Goal: Communication & Community: Connect with others

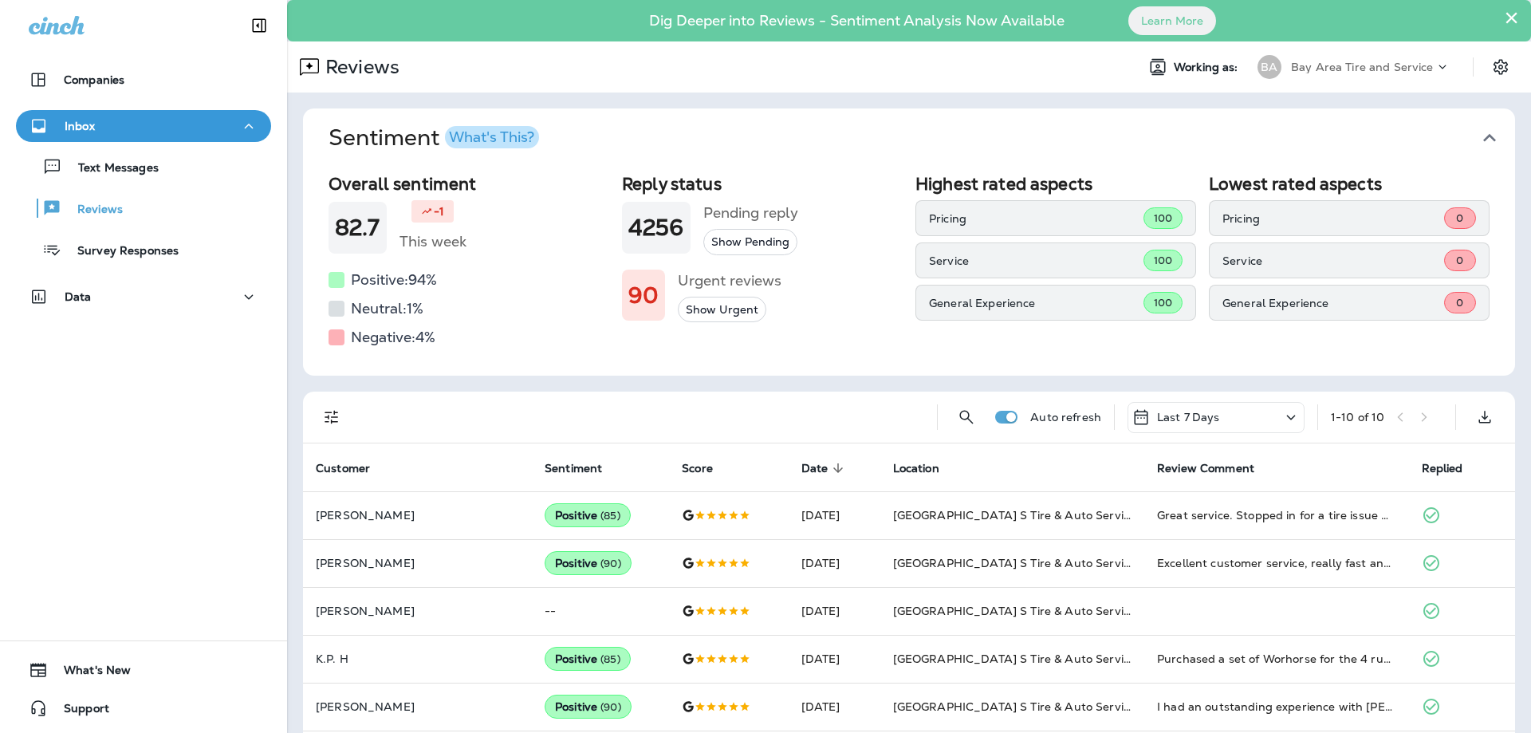
click at [1504, 15] on button "×" at bounding box center [1511, 18] width 15 height 26
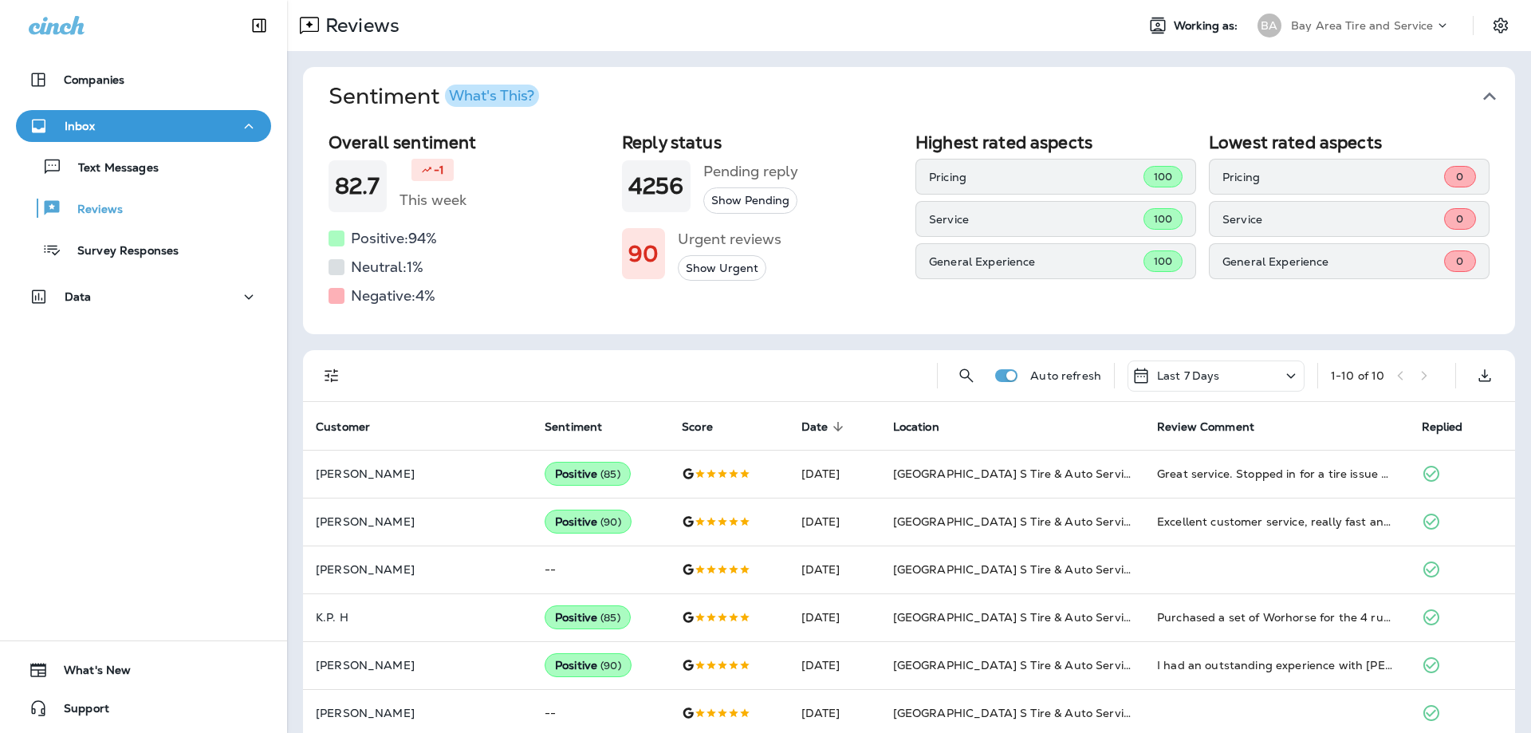
click at [74, 31] on icon at bounding box center [57, 25] width 56 height 18
click at [1385, 25] on p "Bay Area Tire and Service" at bounding box center [1362, 25] width 143 height 13
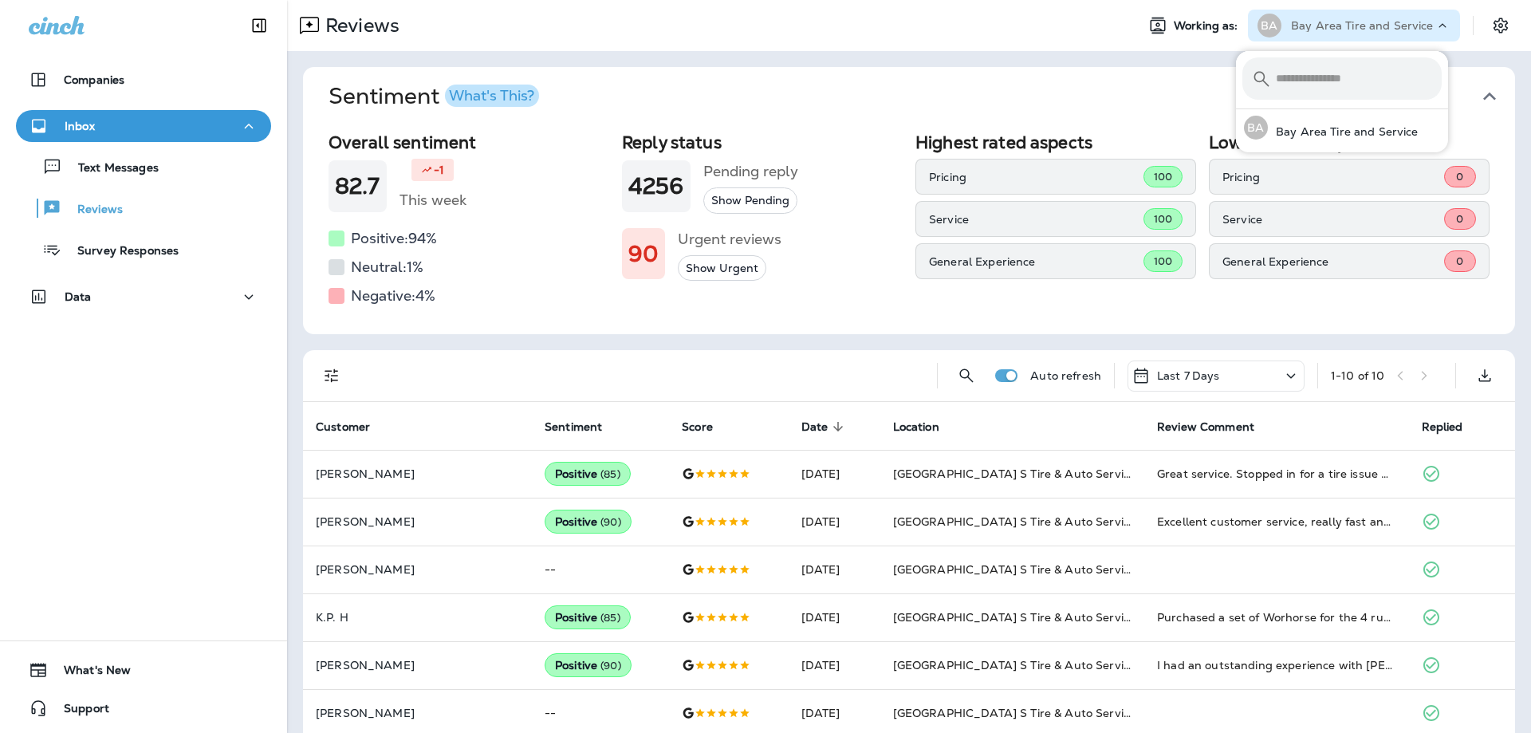
click at [1385, 25] on p "Bay Area Tire and Service" at bounding box center [1362, 25] width 143 height 13
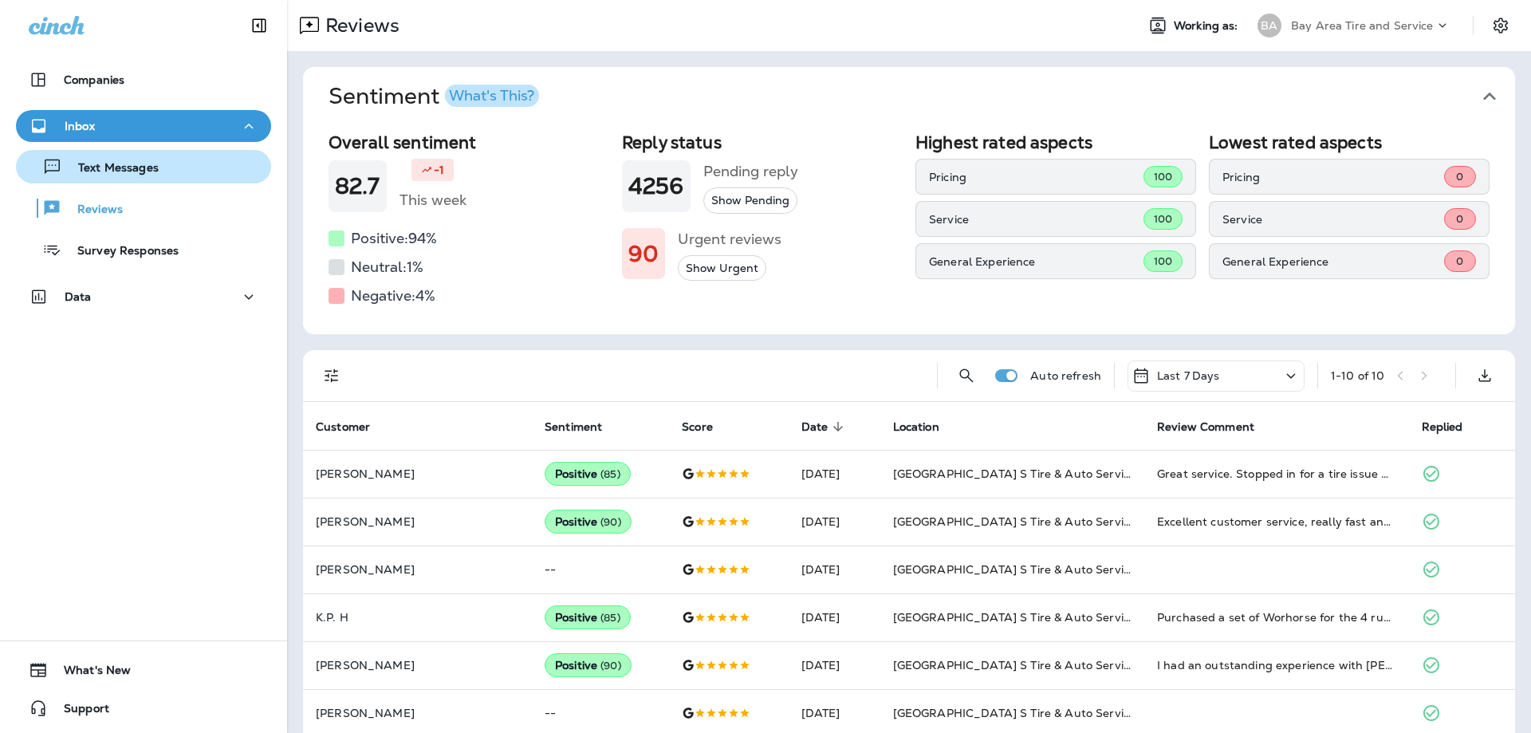
click at [112, 169] on p "Text Messages" at bounding box center [110, 168] width 97 height 15
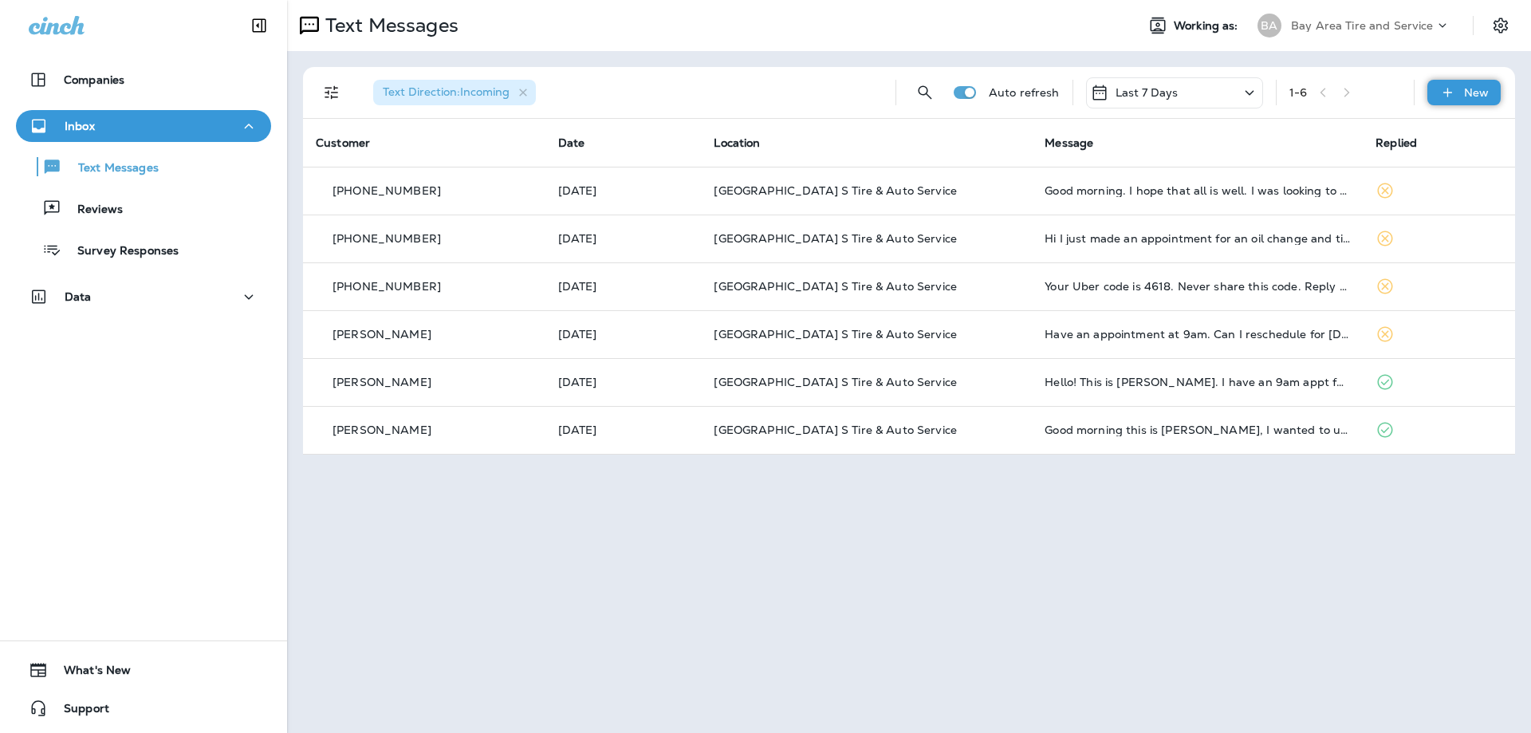
click at [1463, 97] on div "New" at bounding box center [1464, 93] width 73 height 26
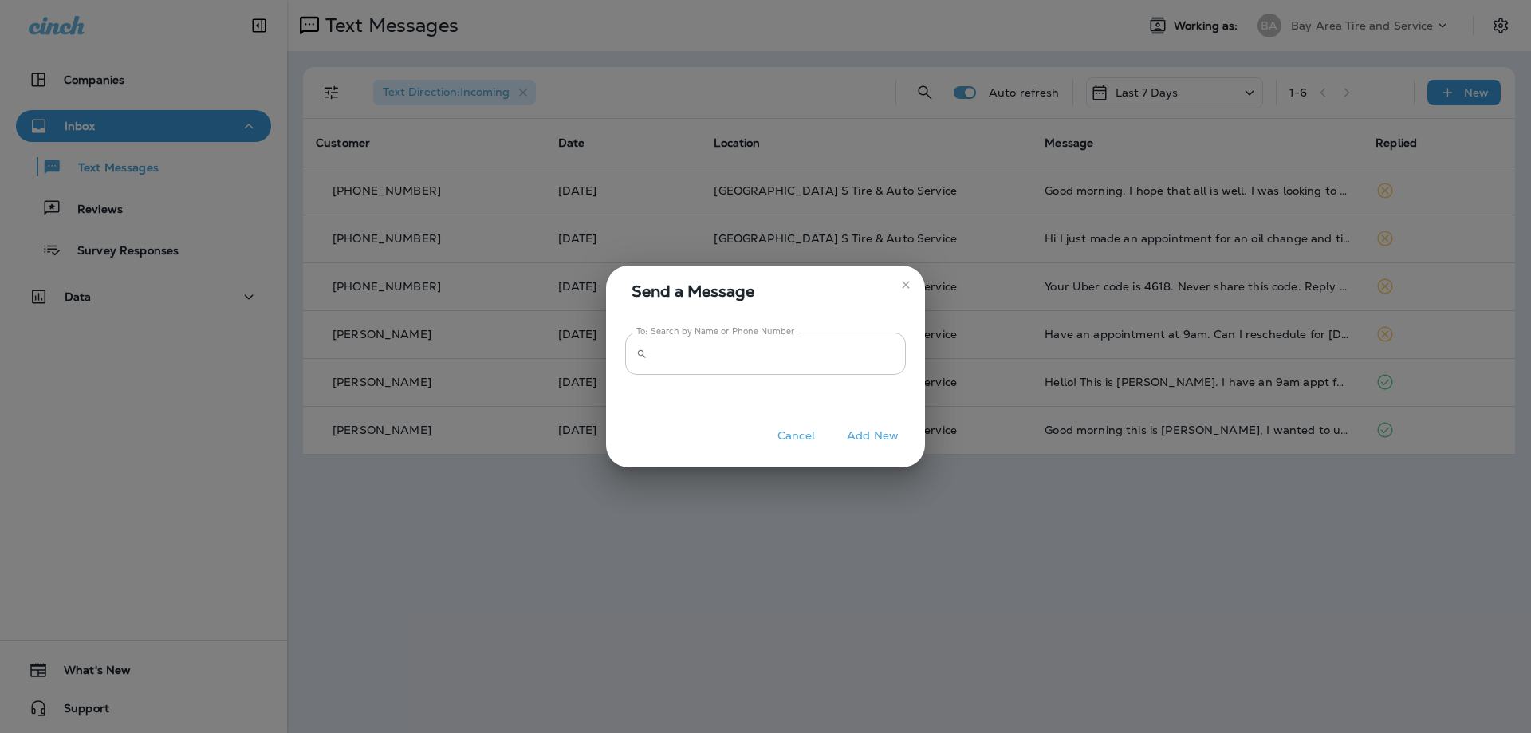
click at [783, 351] on input "To: Search by Name or Phone Number" at bounding box center [780, 354] width 252 height 42
type input "**********"
click at [869, 437] on button "Add New" at bounding box center [873, 436] width 68 height 25
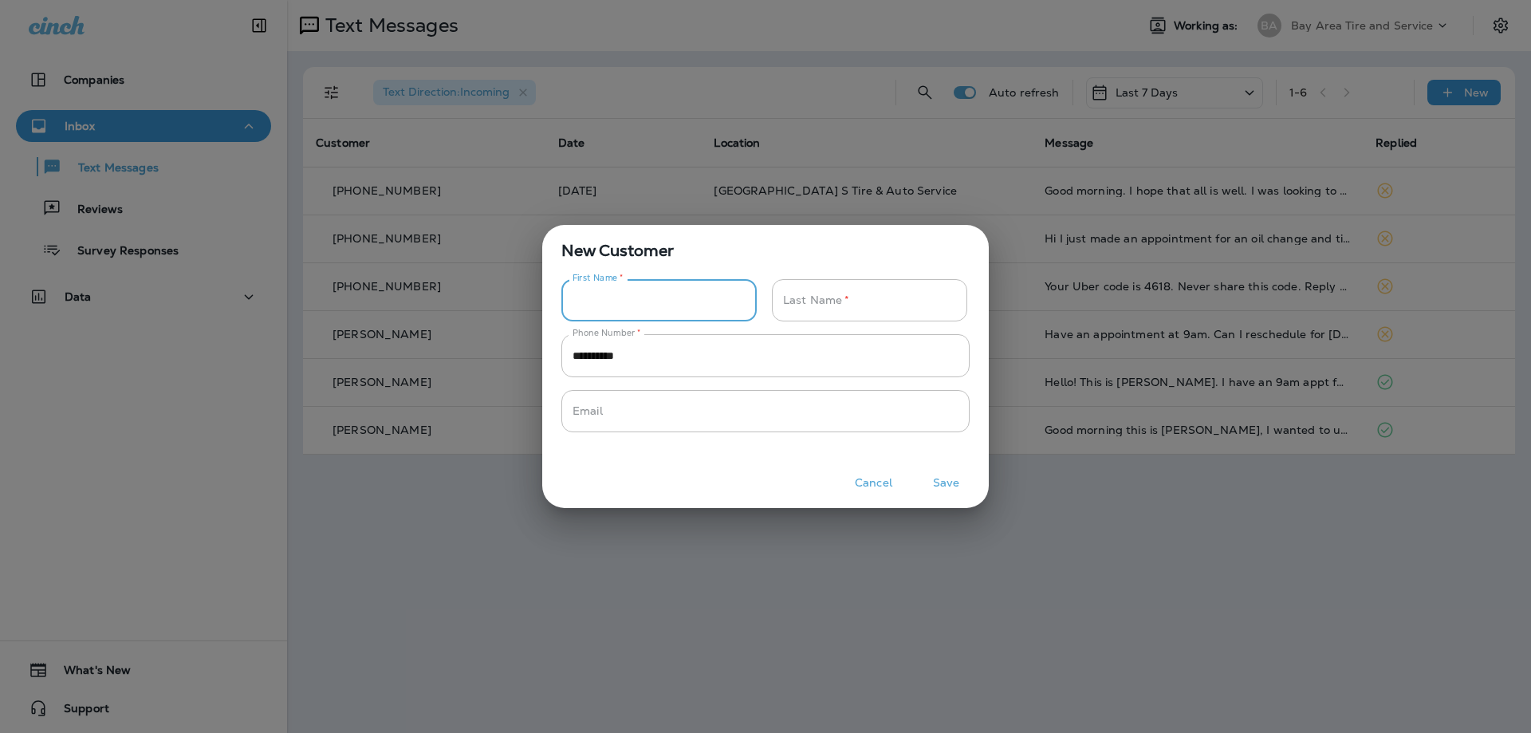
click at [627, 294] on input "Phone Number   *" at bounding box center [651, 300] width 178 height 42
type input "******"
type input "*****"
click at [948, 482] on button "Save" at bounding box center [946, 483] width 60 height 25
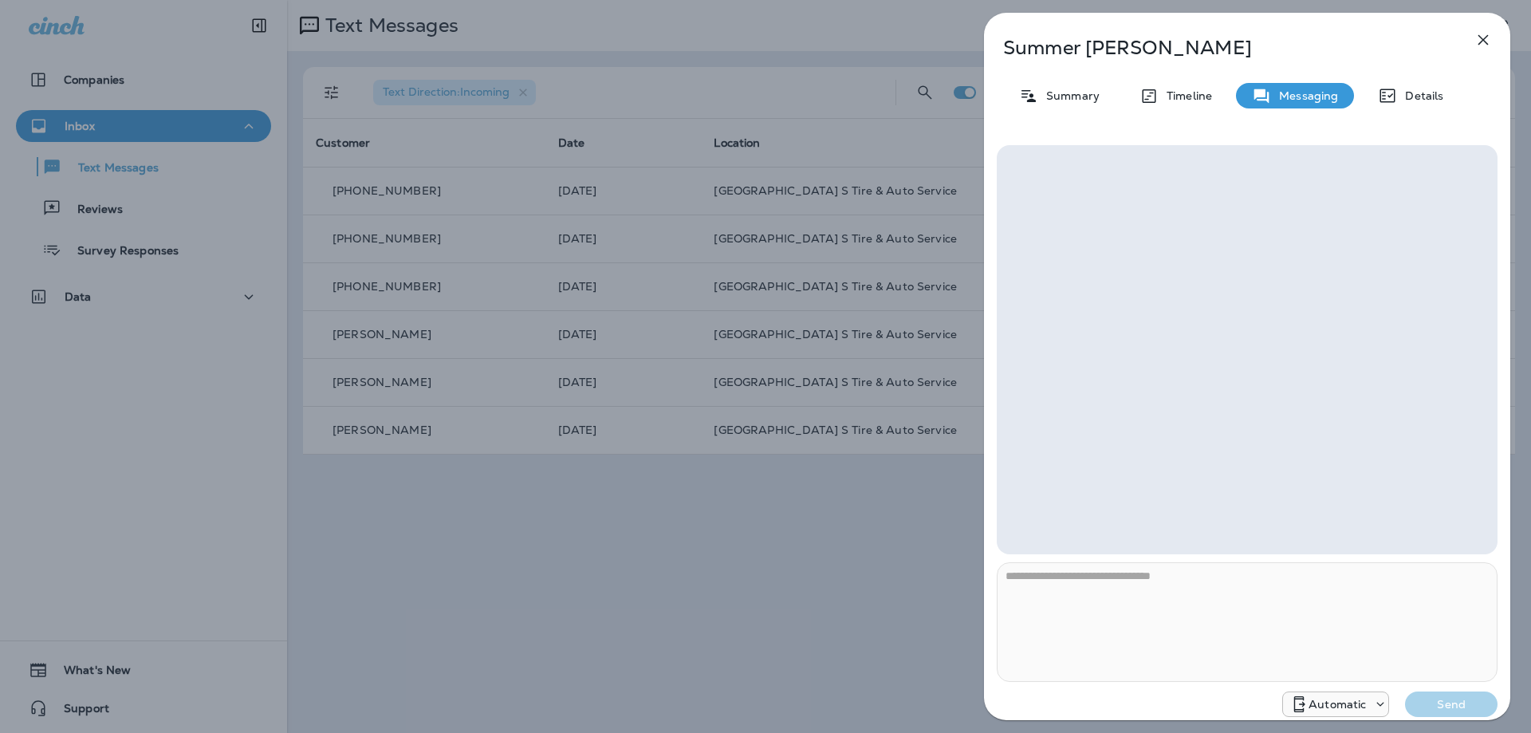
click at [1107, 171] on div at bounding box center [1247, 349] width 501 height 409
click at [1078, 190] on div at bounding box center [1247, 349] width 501 height 409
click at [1301, 100] on p "Messaging" at bounding box center [1304, 95] width 67 height 13
click at [1186, 374] on div at bounding box center [1247, 349] width 501 height 409
click at [1113, 120] on div "**********" at bounding box center [1247, 371] width 526 height 717
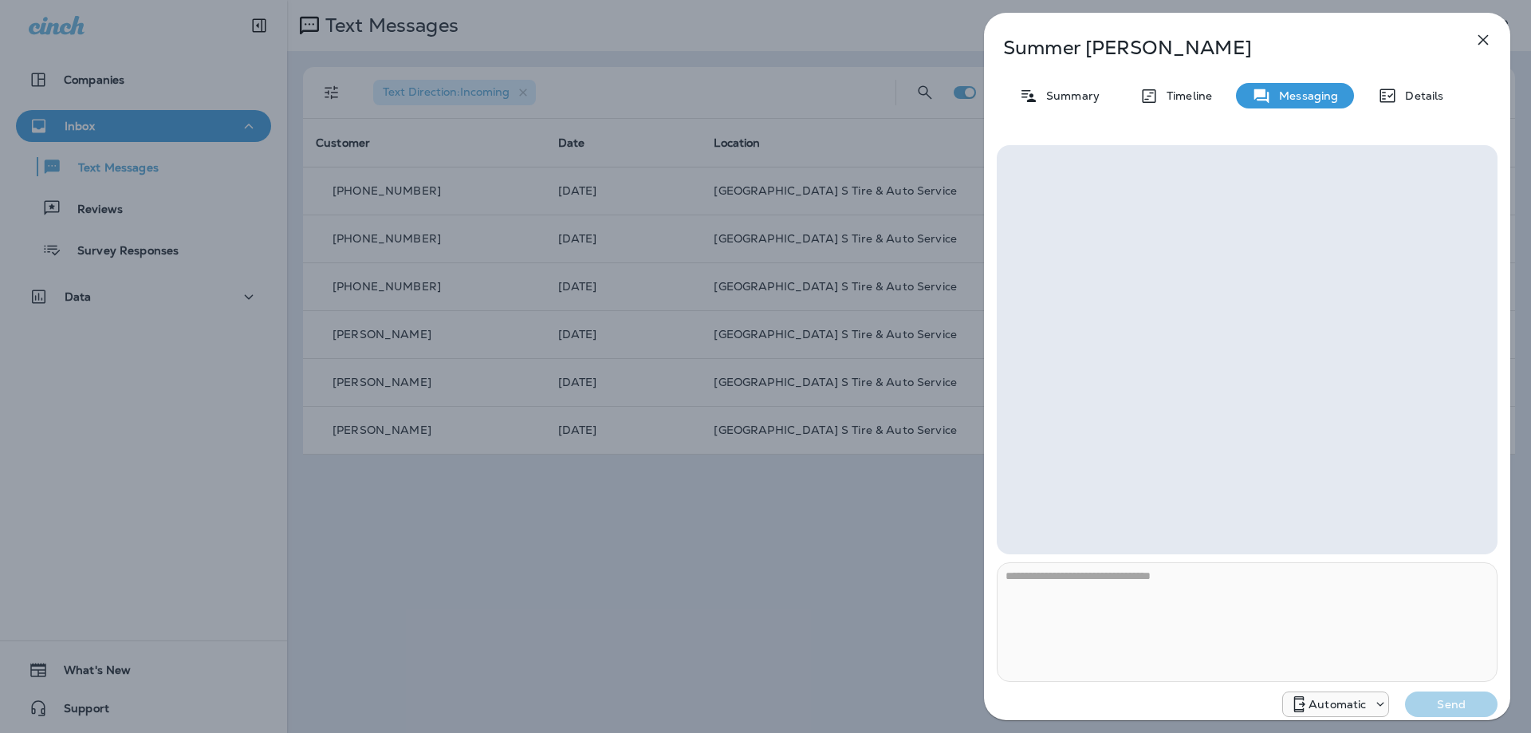
click at [1090, 218] on div at bounding box center [1247, 349] width 501 height 409
click at [1042, 93] on p "Summary" at bounding box center [1068, 95] width 61 height 13
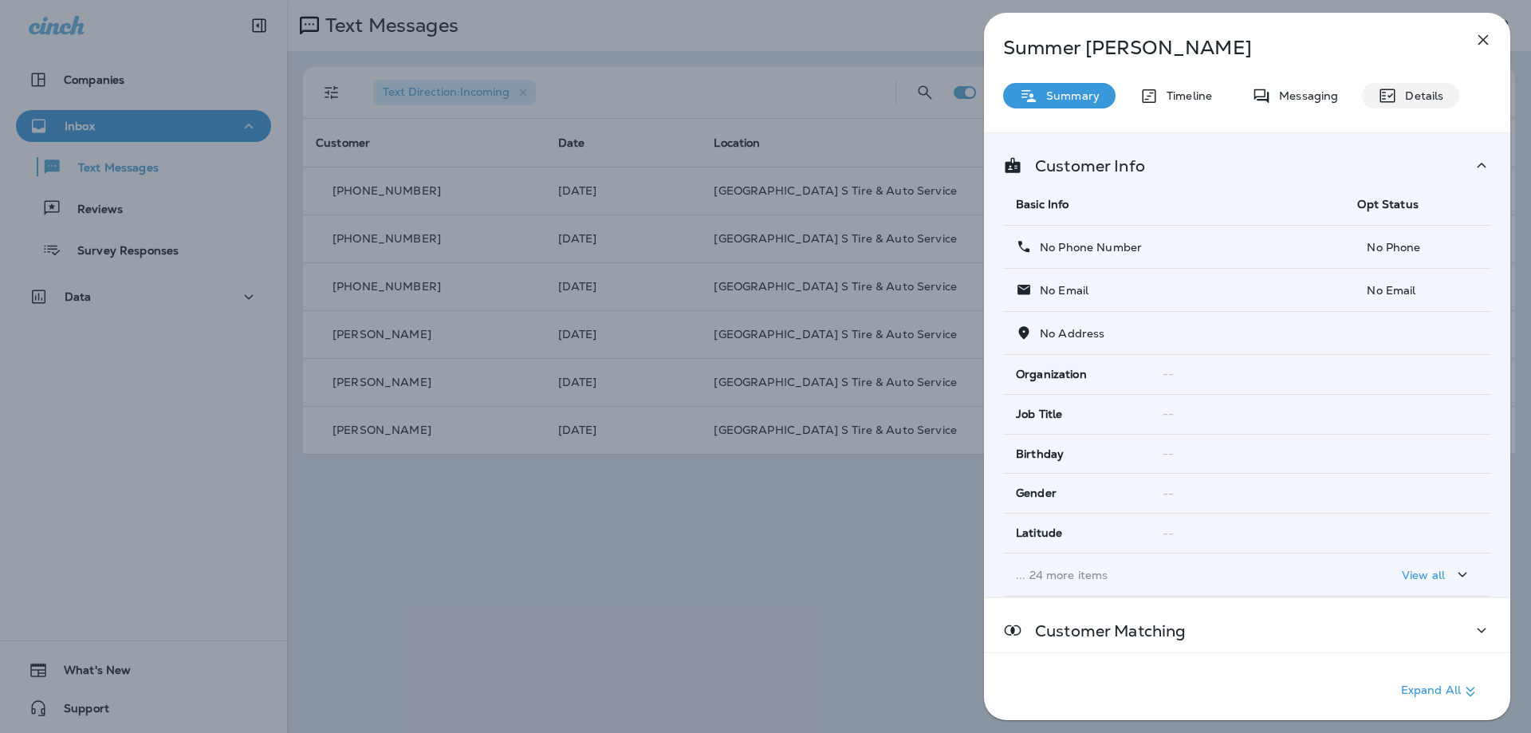
click at [1426, 89] on p "Details" at bounding box center [1420, 95] width 46 height 13
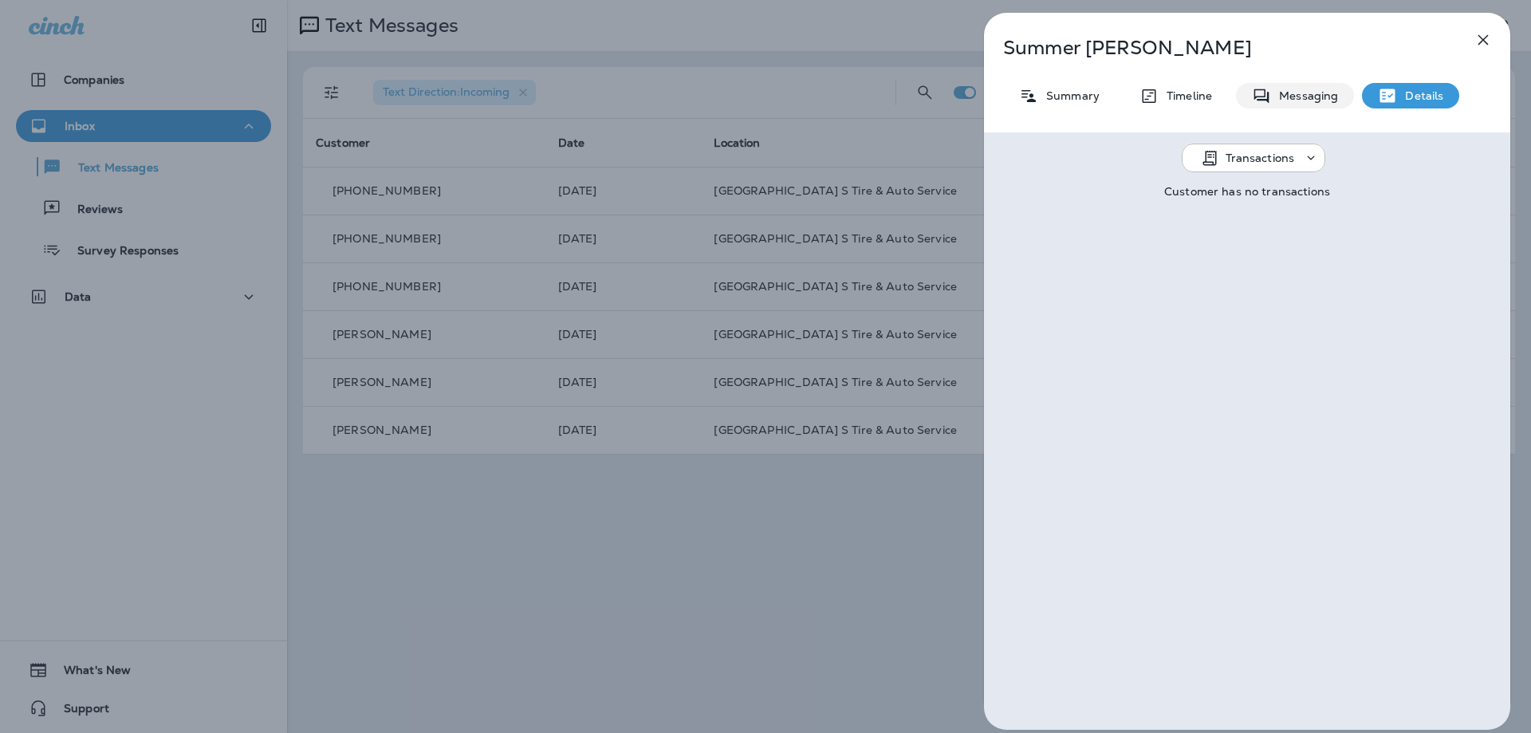
click at [1304, 108] on div "Messaging" at bounding box center [1295, 96] width 118 height 26
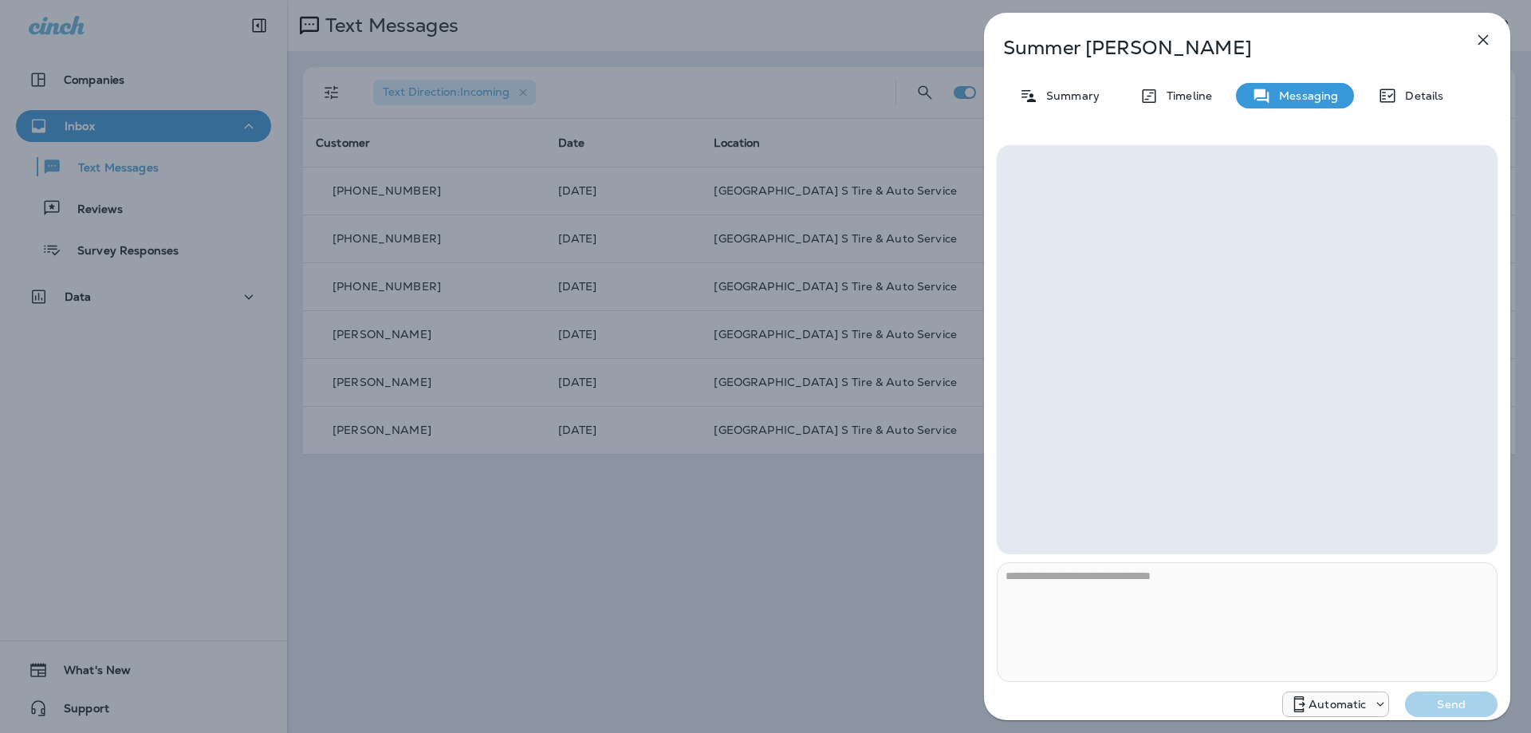
click at [1078, 165] on div at bounding box center [1247, 349] width 501 height 409
click at [1081, 163] on div at bounding box center [1247, 349] width 501 height 409
click at [953, 570] on div "**********" at bounding box center [765, 366] width 1531 height 733
click at [1484, 31] on icon "button" at bounding box center [1483, 39] width 19 height 19
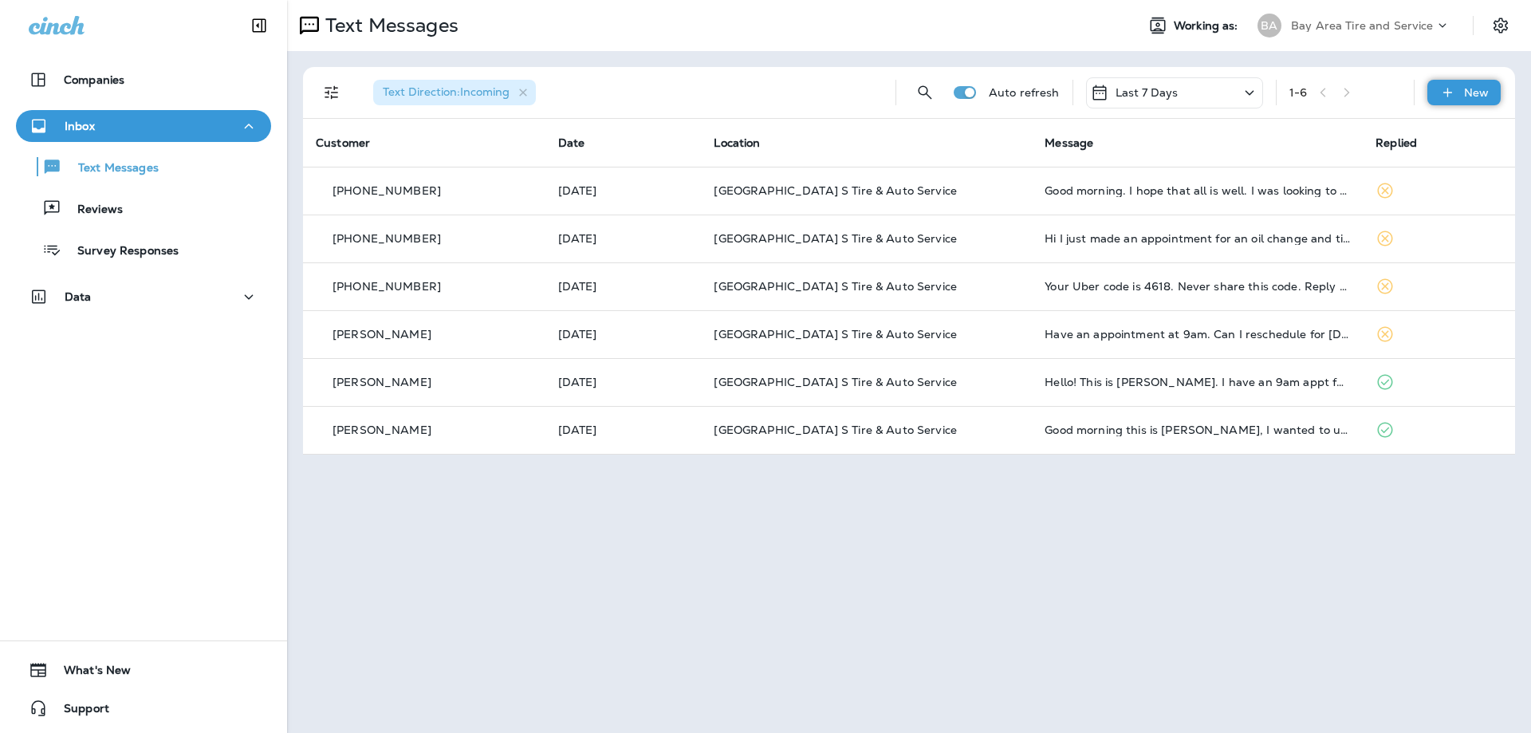
click at [1459, 97] on div "New" at bounding box center [1464, 93] width 73 height 26
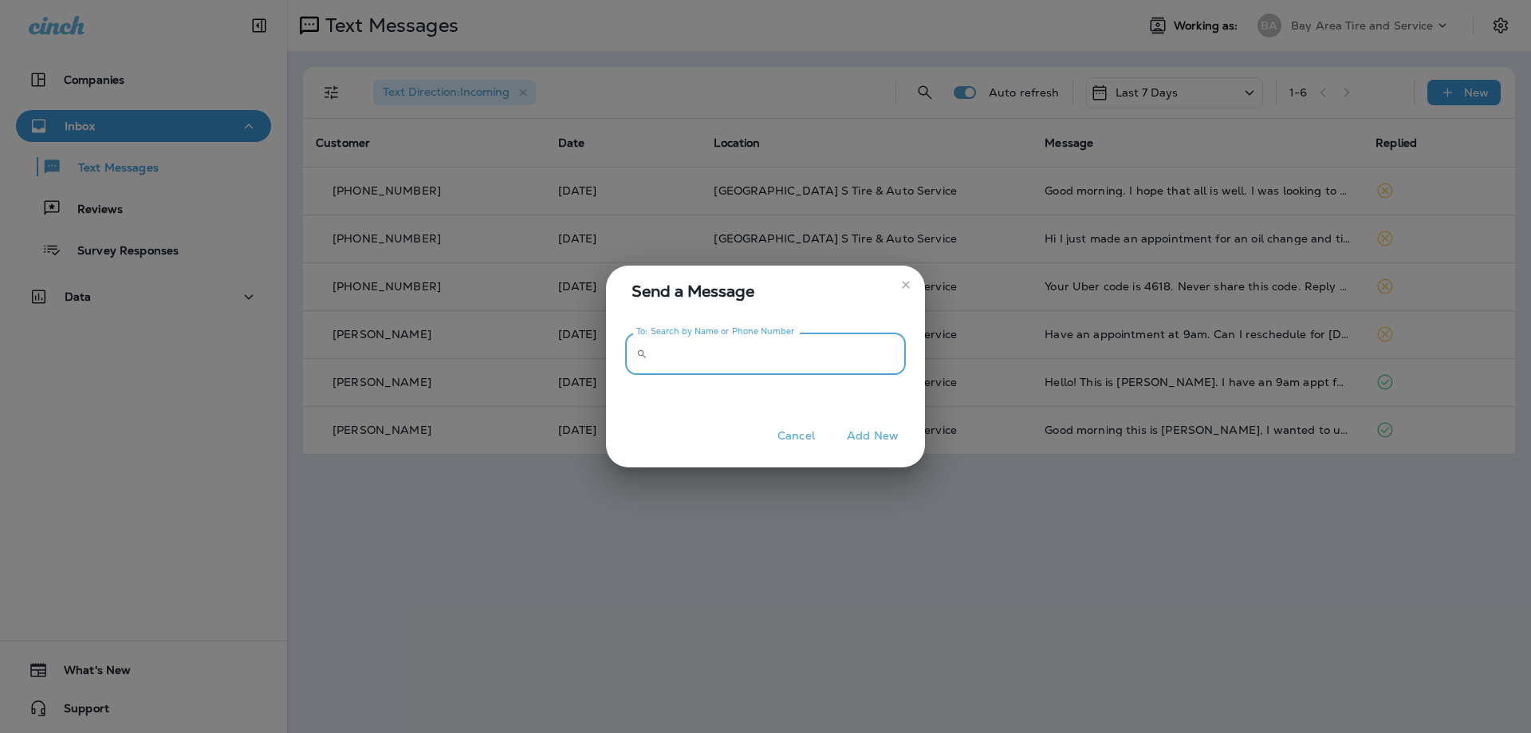
click at [669, 359] on input "To: Search by Name or Phone Number" at bounding box center [780, 354] width 252 height 42
paste input "**********"
type input "**********"
click at [877, 442] on button "Add New" at bounding box center [873, 436] width 68 height 25
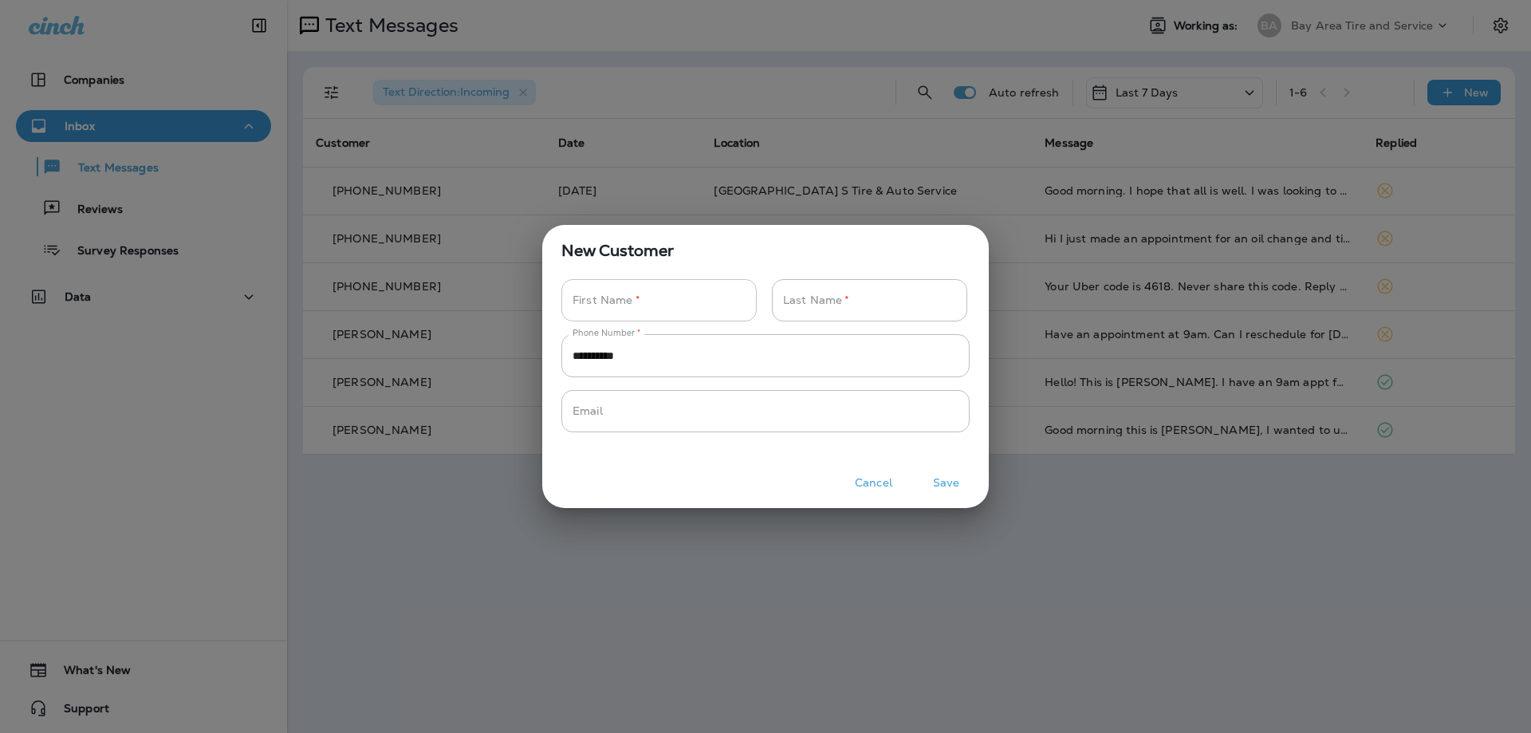
click at [620, 301] on input "Phone Number   *" at bounding box center [651, 300] width 178 height 42
type input "******"
type input "*****"
click at [955, 471] on button "Save" at bounding box center [946, 483] width 60 height 25
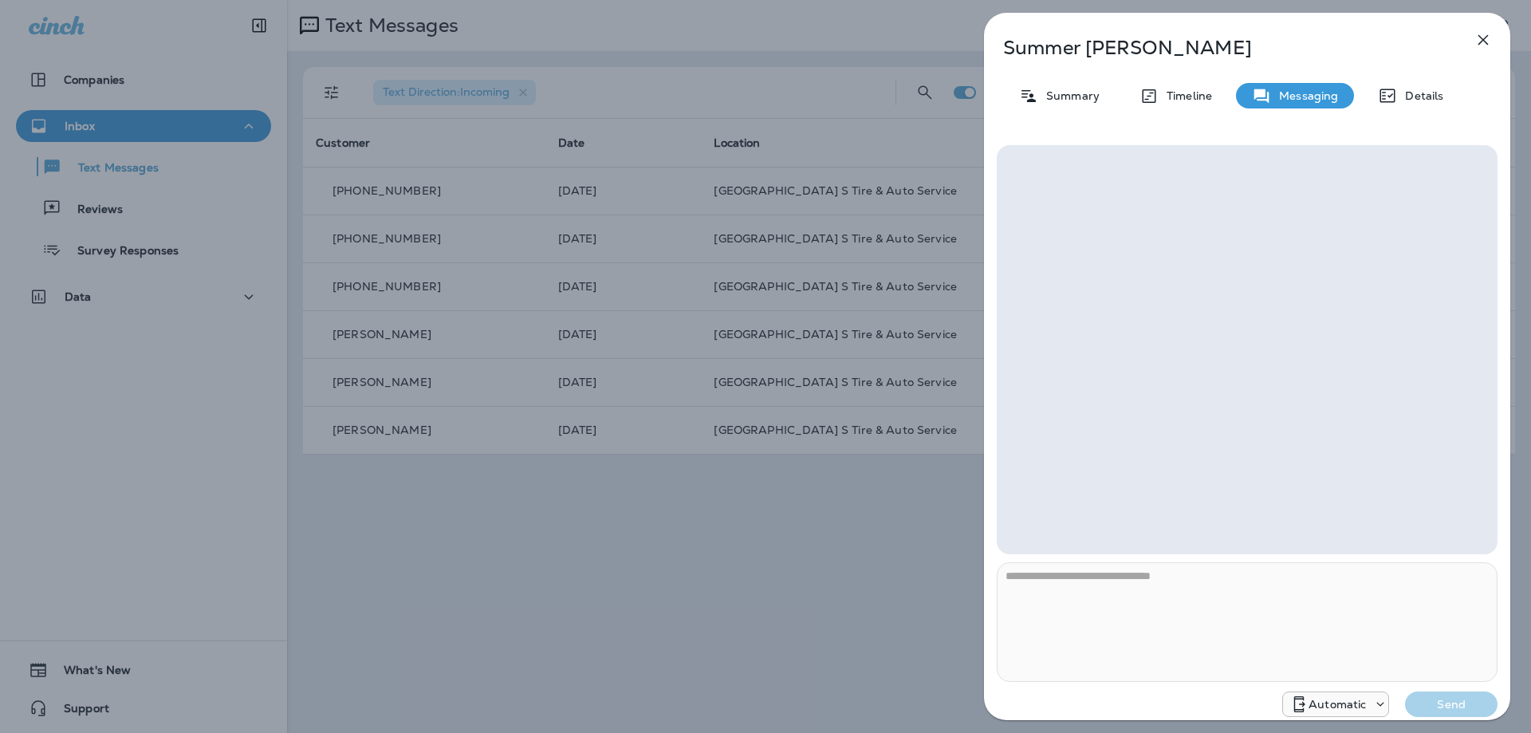
click at [1054, 160] on div at bounding box center [1247, 349] width 501 height 409
click at [1049, 174] on div at bounding box center [1247, 349] width 501 height 409
click at [1353, 710] on p "Automatic" at bounding box center [1337, 704] width 57 height 13
click at [1367, 650] on p "[GEOGRAPHIC_DATA] S Tire & Auto Service" at bounding box center [1338, 650] width 174 height 13
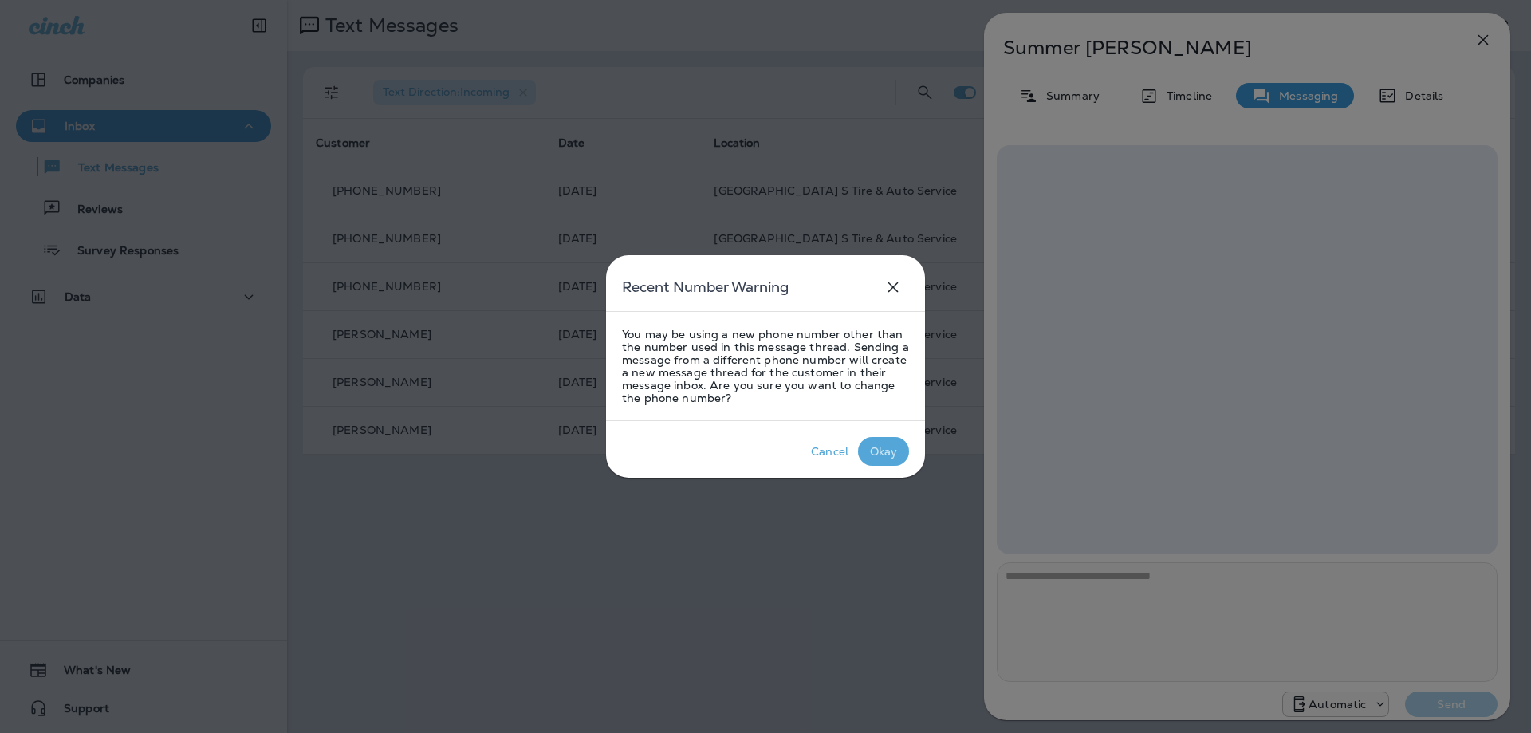
click at [867, 446] on p "Okay" at bounding box center [884, 451] width 34 height 19
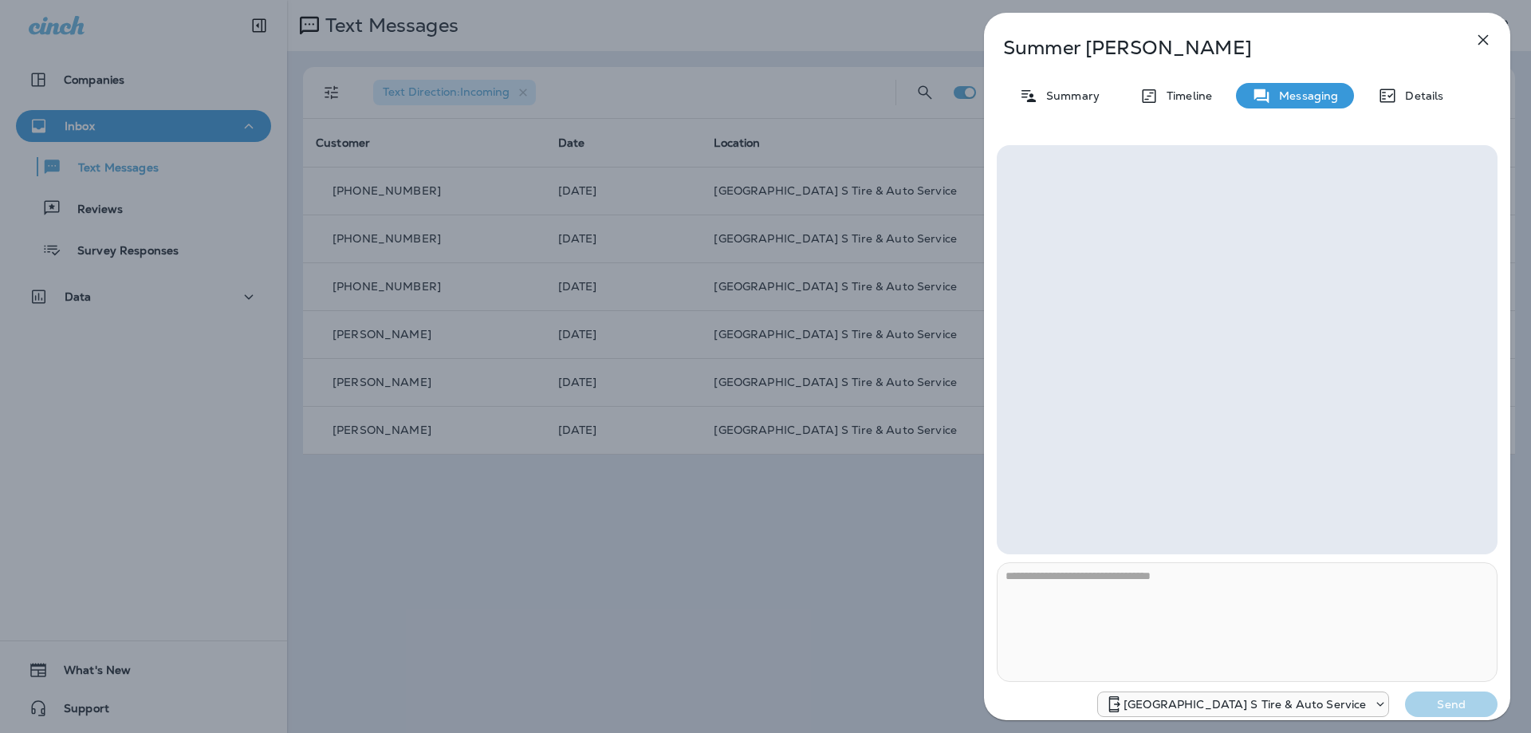
click at [1081, 367] on div at bounding box center [1247, 349] width 501 height 409
click at [1387, 704] on icon "+1 (410) 795-4333" at bounding box center [1381, 704] width 16 height 16
click at [1234, 608] on div "Automatic" at bounding box center [1236, 612] width 199 height 38
click at [1211, 322] on div at bounding box center [1247, 349] width 501 height 409
click at [1416, 97] on p "Details" at bounding box center [1420, 95] width 46 height 13
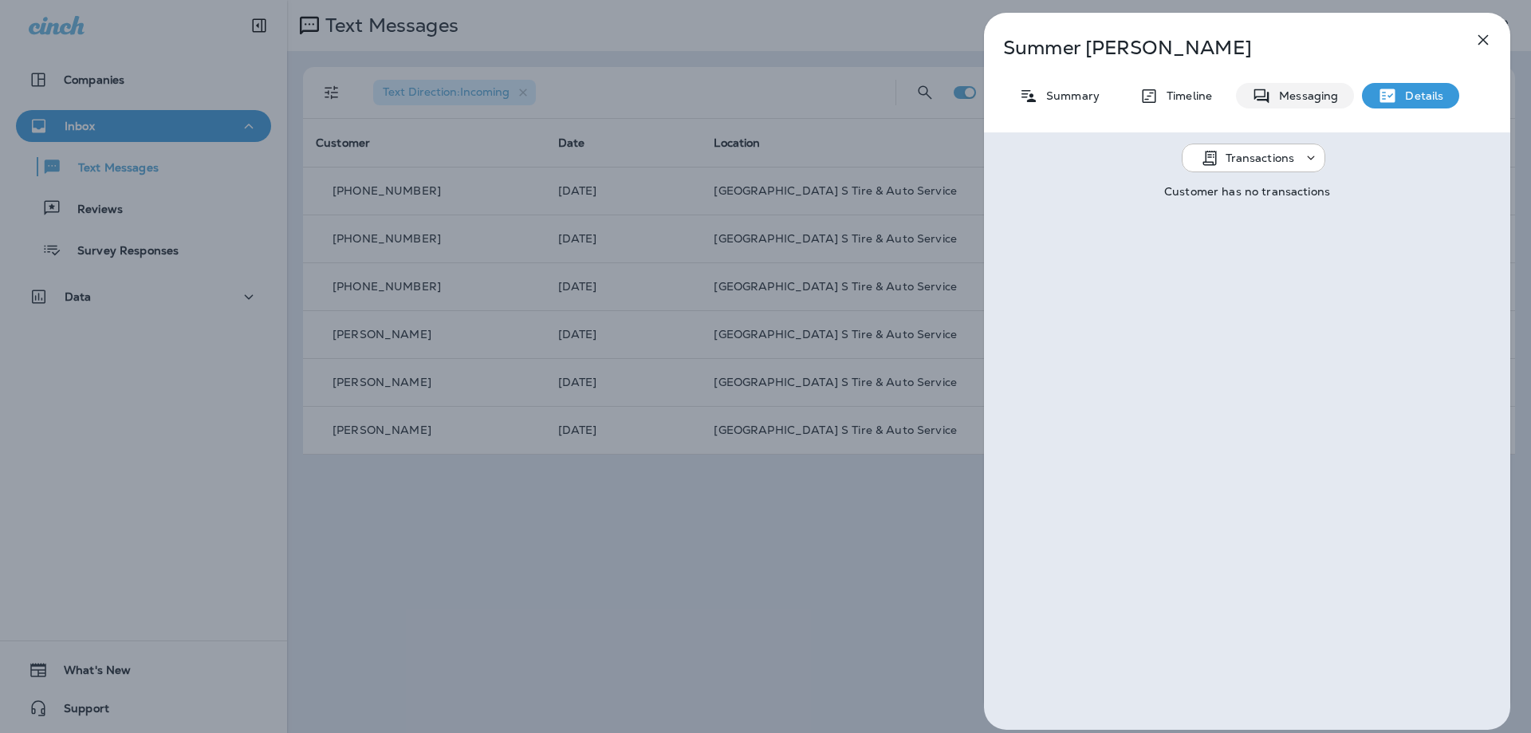
click at [1309, 94] on p "Messaging" at bounding box center [1304, 95] width 67 height 13
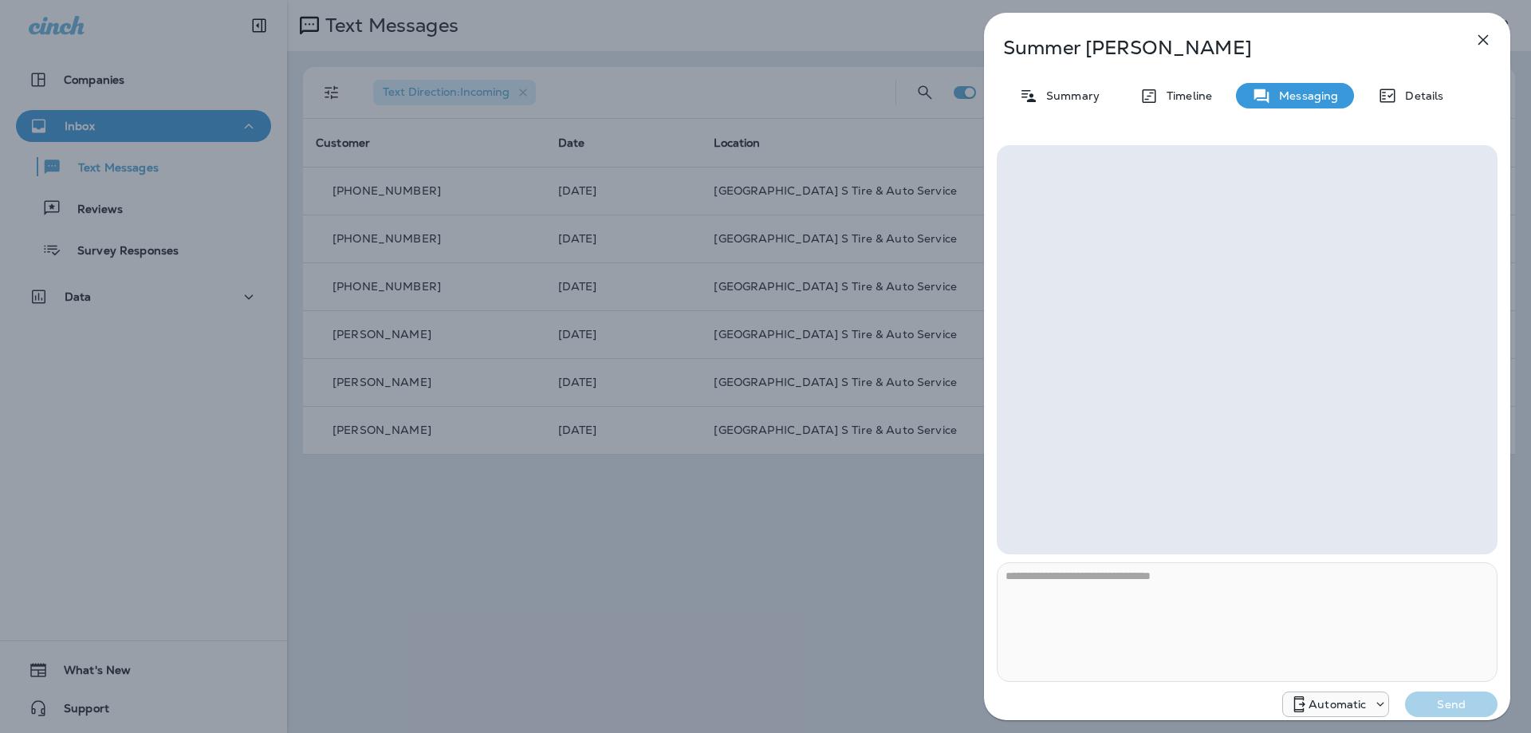
click at [1147, 198] on div at bounding box center [1247, 349] width 501 height 409
click at [1149, 198] on div at bounding box center [1247, 349] width 501 height 409
click at [1092, 101] on p "Summary" at bounding box center [1068, 95] width 61 height 13
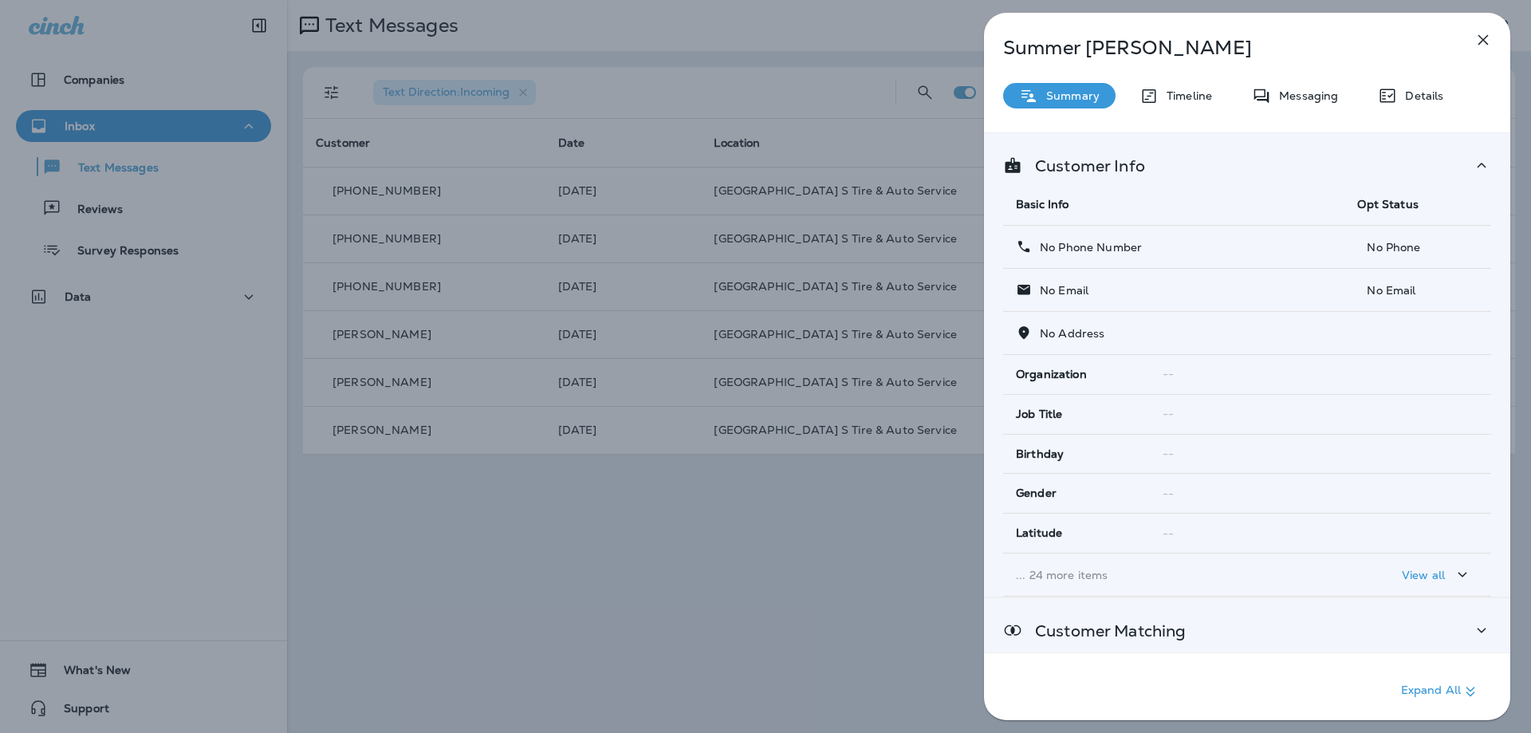
click at [1482, 617] on div "Customer Matching" at bounding box center [1247, 630] width 526 height 65
click at [1482, 616] on div "Customer Matching Name Phone Email Source SUMMER [PERSON_NAME] -- -- manual_ent…" at bounding box center [1247, 667] width 526 height 138
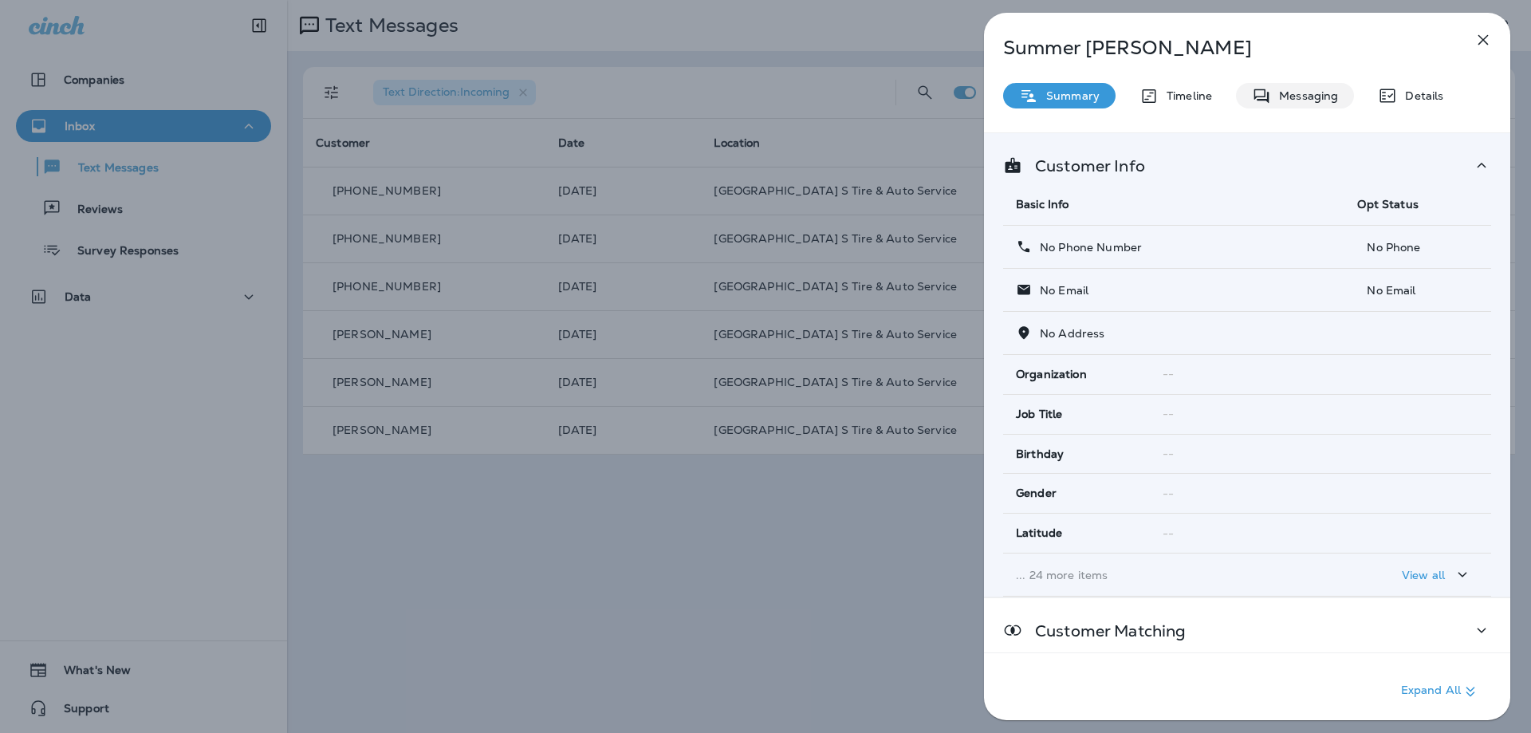
click at [1312, 100] on p "Messaging" at bounding box center [1304, 95] width 67 height 13
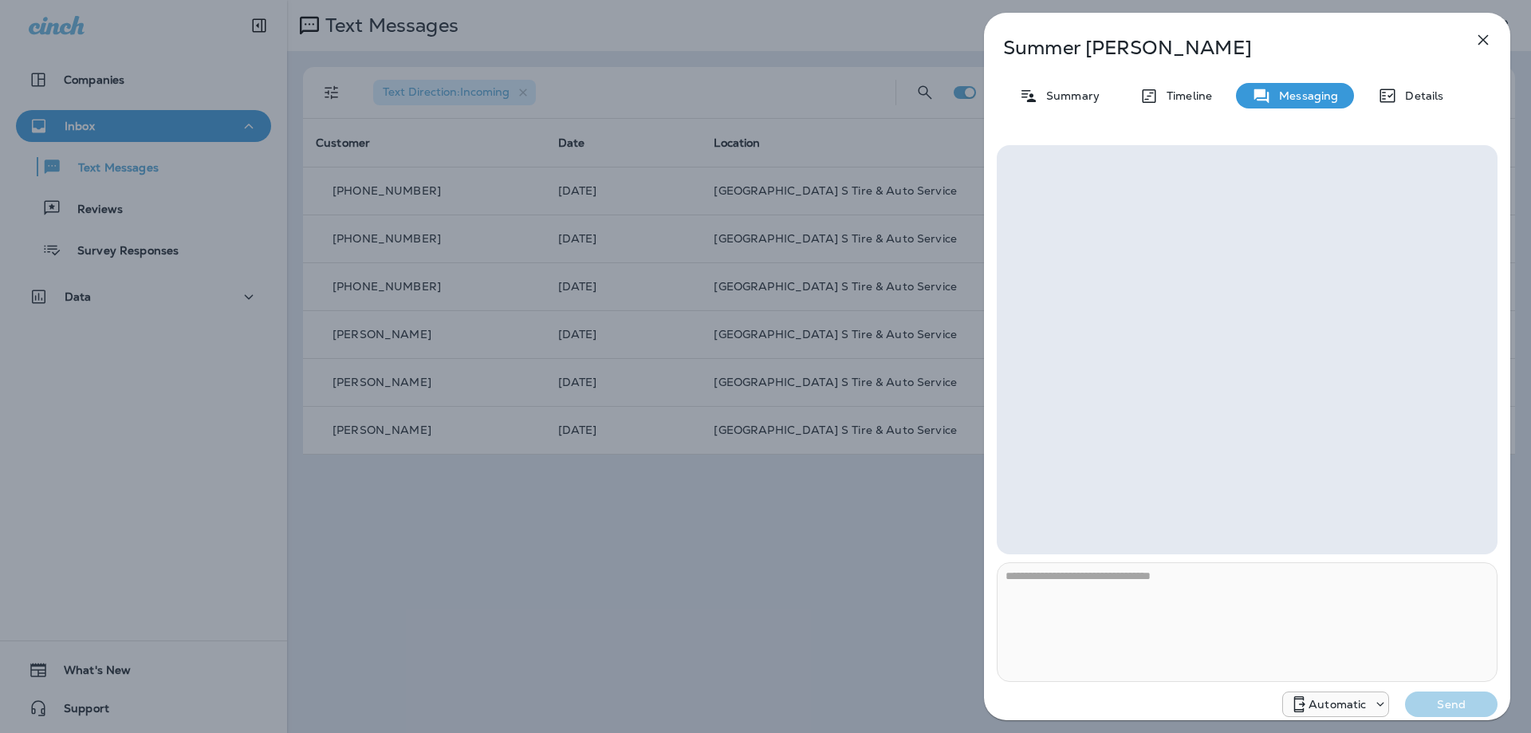
click at [1107, 692] on div "**********" at bounding box center [1247, 431] width 501 height 572
click at [1149, 427] on div at bounding box center [1247, 349] width 501 height 409
click at [1153, 425] on div at bounding box center [1247, 349] width 501 height 409
click at [1322, 706] on p "Automatic" at bounding box center [1337, 704] width 57 height 13
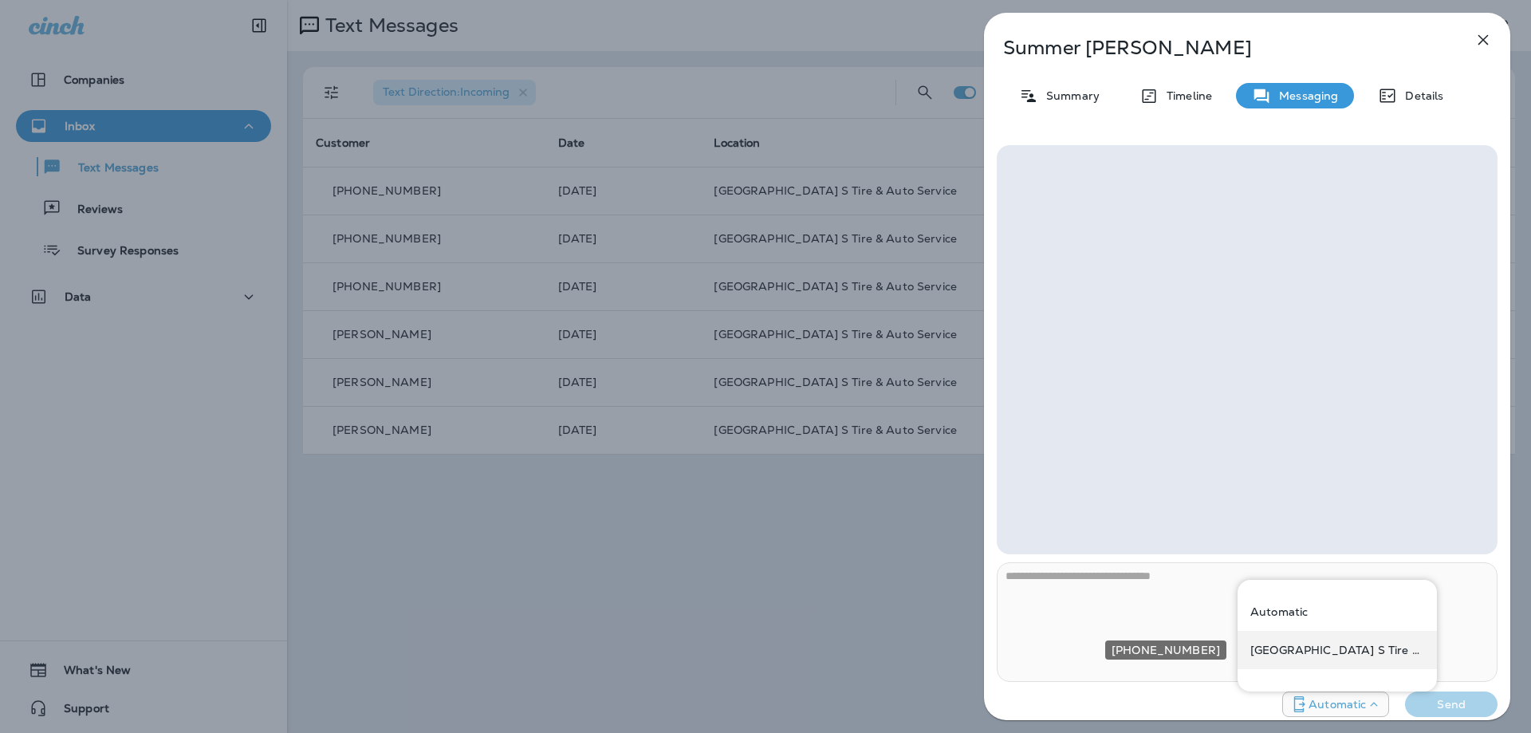
click at [1318, 645] on p "[GEOGRAPHIC_DATA] S Tire & Auto Service" at bounding box center [1338, 650] width 174 height 13
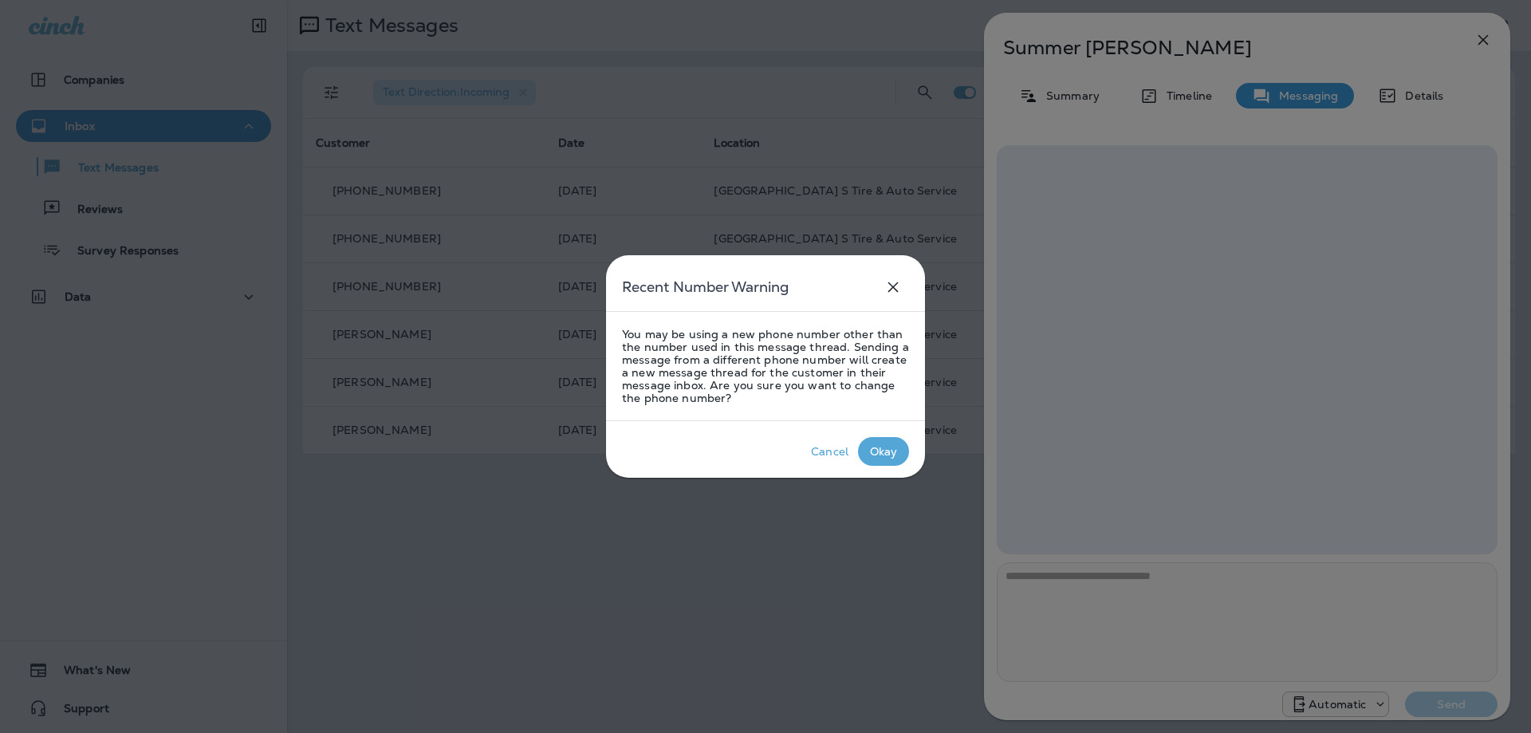
click at [880, 452] on div "Okay" at bounding box center [884, 451] width 28 height 13
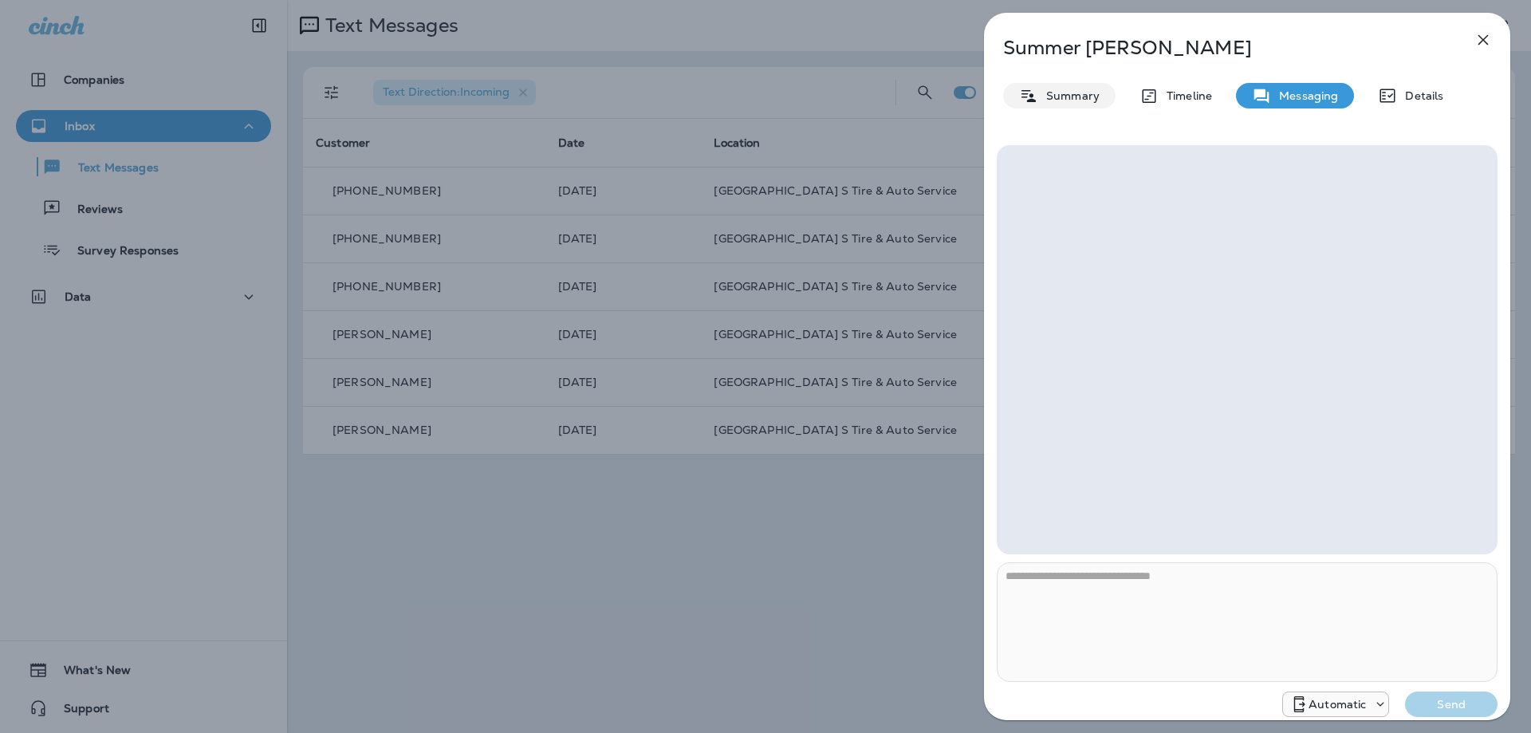
click at [1063, 94] on p "Summary" at bounding box center [1068, 95] width 61 height 13
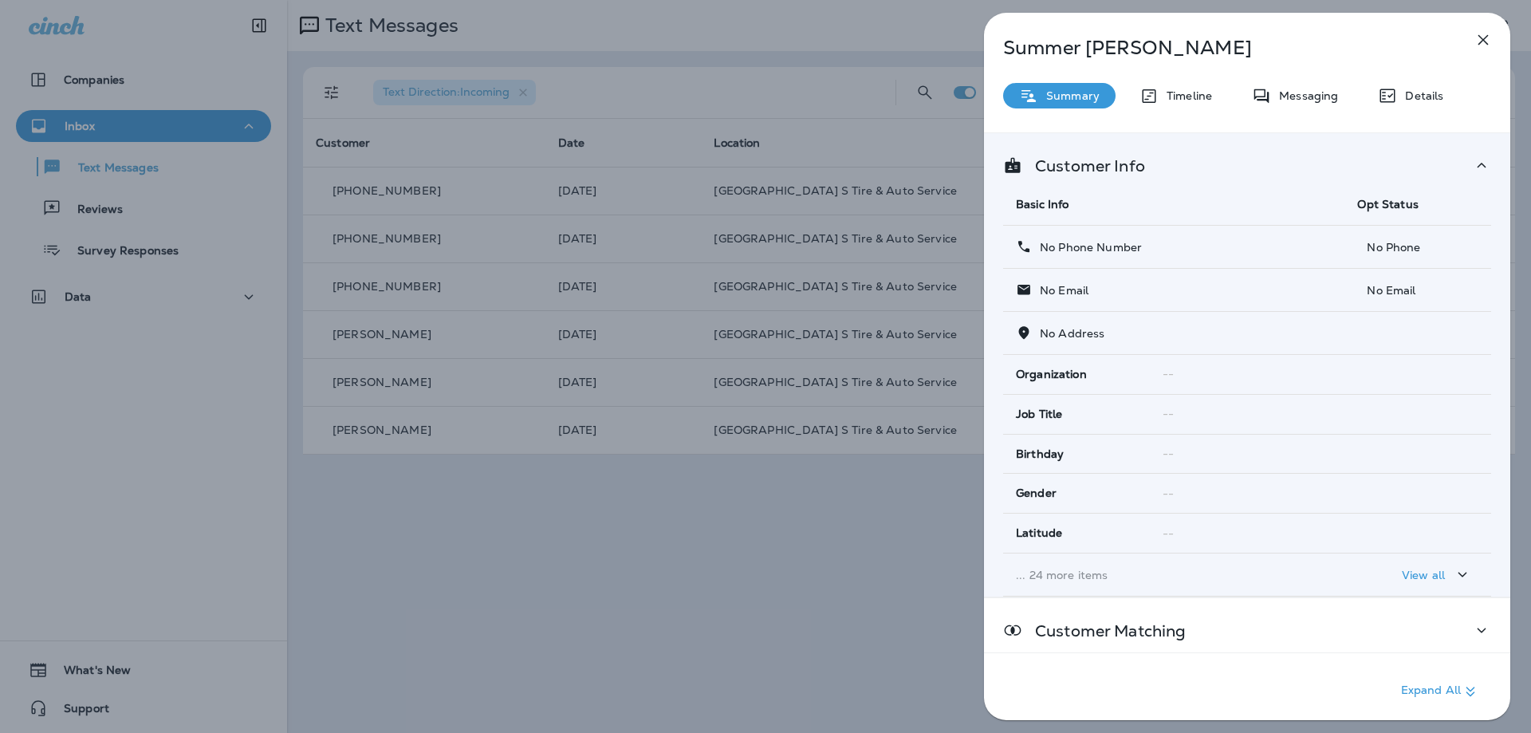
click at [1076, 242] on p "No Phone Number" at bounding box center [1087, 247] width 110 height 13
click at [1117, 169] on p "Customer Info" at bounding box center [1084, 166] width 123 height 13
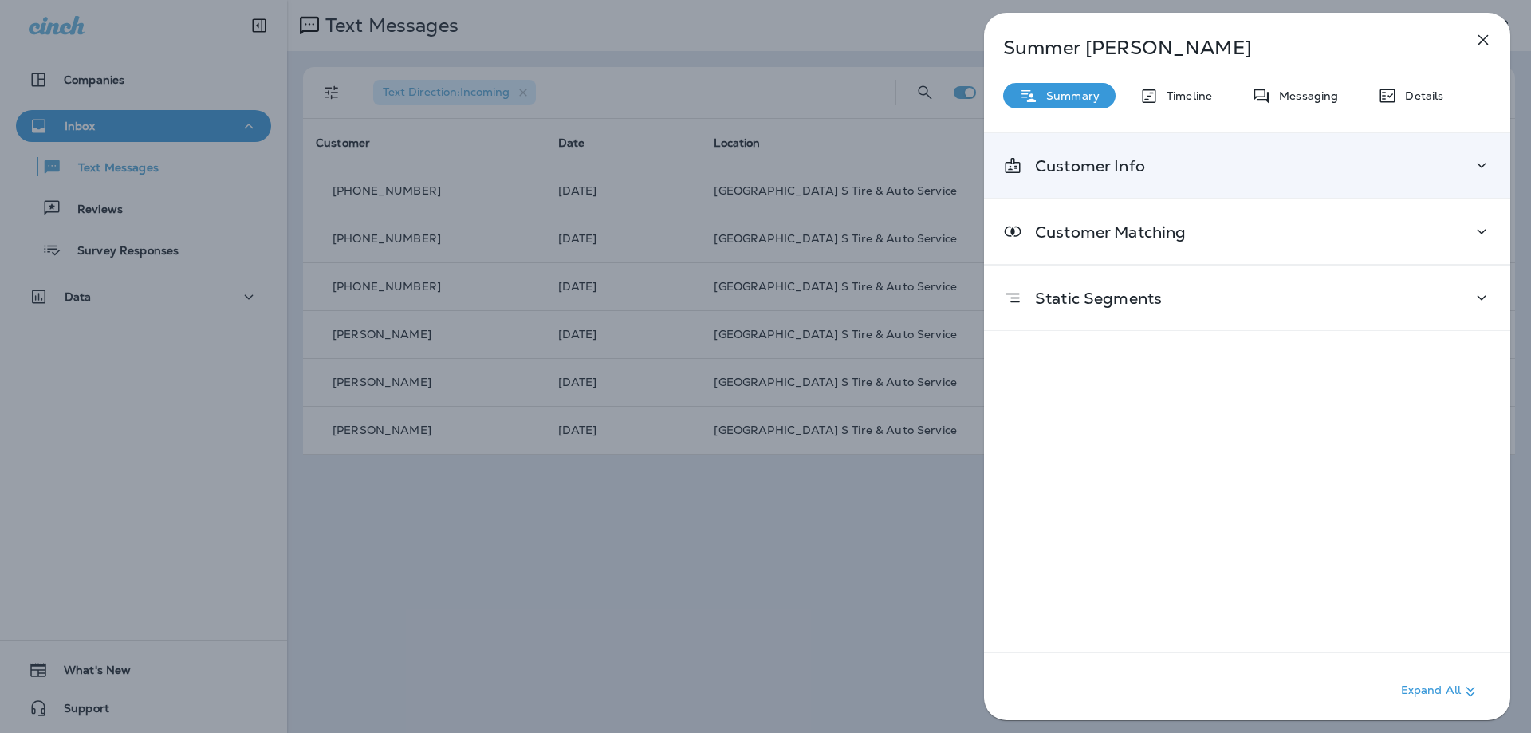
click at [1137, 176] on div "Customer Info" at bounding box center [1247, 165] width 526 height 65
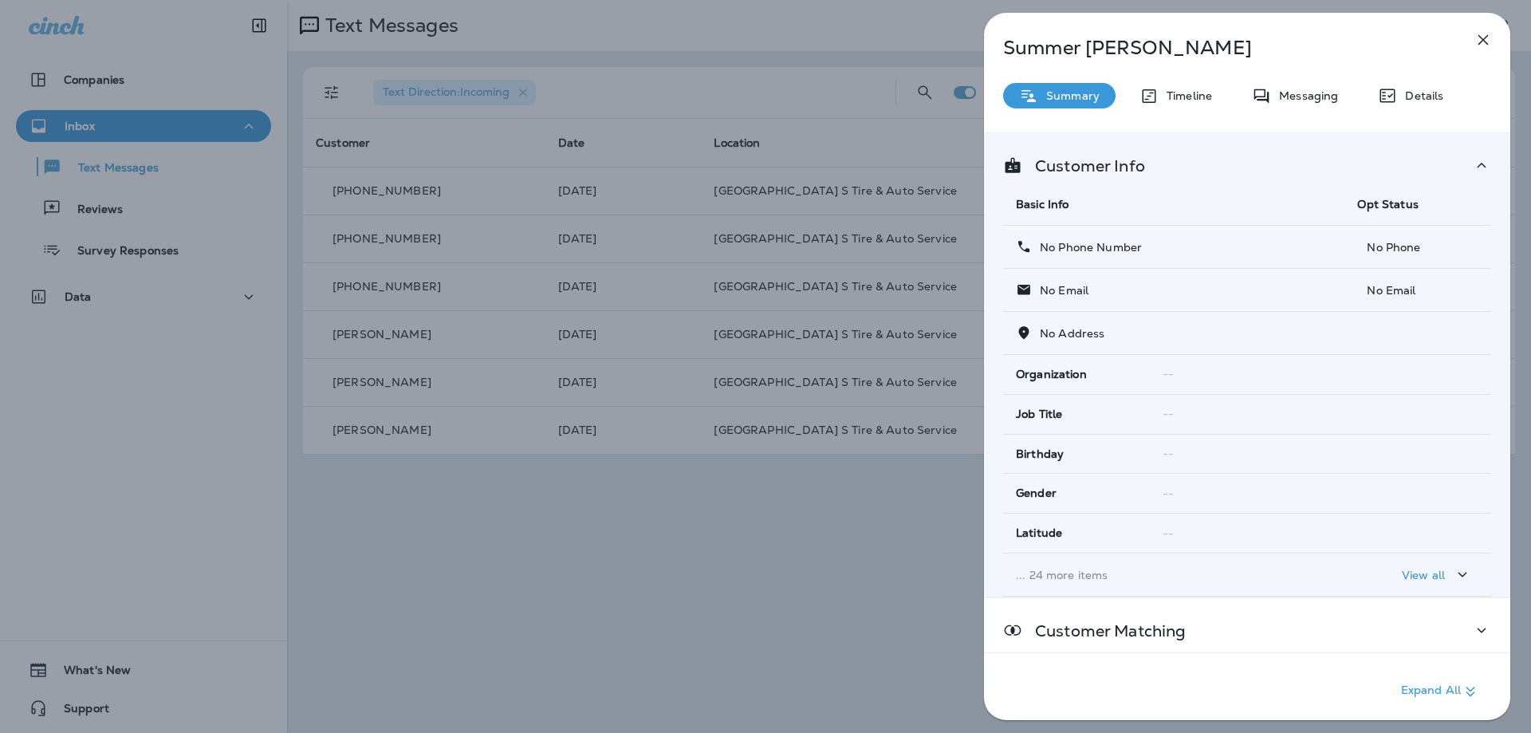
click at [1404, 249] on p "No Phone" at bounding box center [1417, 247] width 121 height 13
click at [1058, 250] on p "No Phone Number" at bounding box center [1087, 247] width 110 height 13
click at [1017, 248] on icon at bounding box center [1024, 246] width 16 height 17
click at [1477, 43] on icon "button" at bounding box center [1483, 39] width 19 height 19
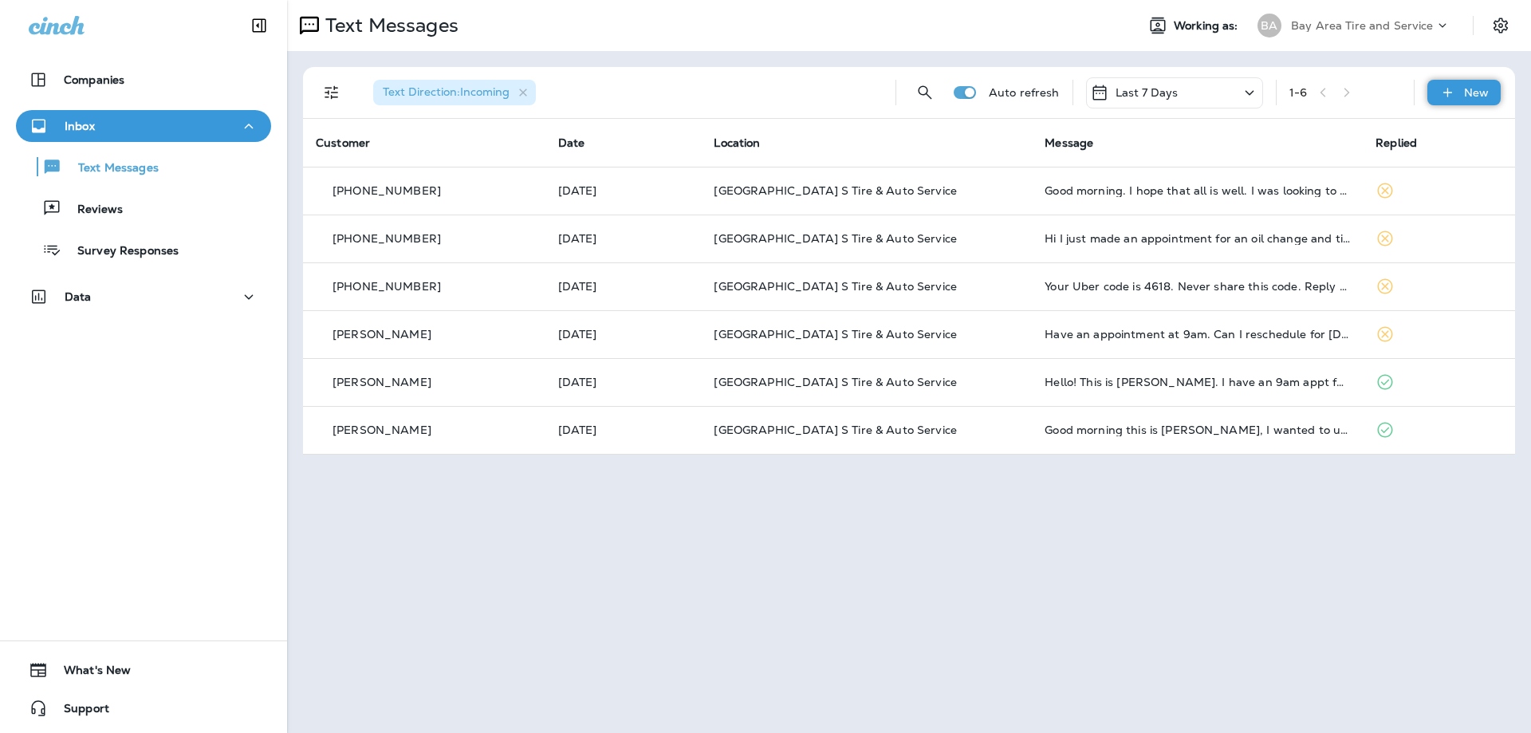
click at [1481, 96] on p "New" at bounding box center [1476, 92] width 25 height 13
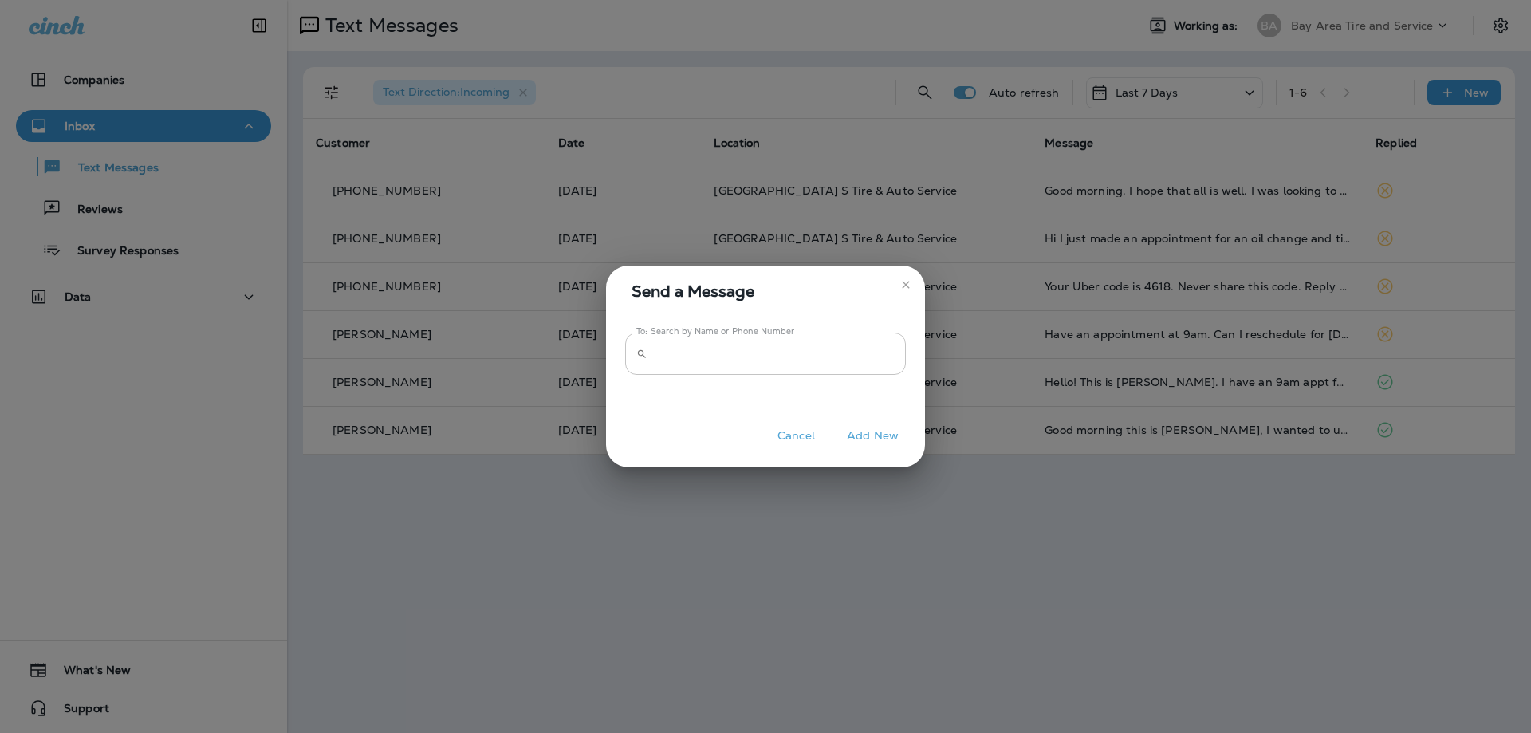
click at [766, 349] on input "To: Search by Name or Phone Number" at bounding box center [780, 354] width 252 height 42
paste input "**********"
type input "**********"
click at [873, 434] on button "Add New" at bounding box center [873, 436] width 68 height 25
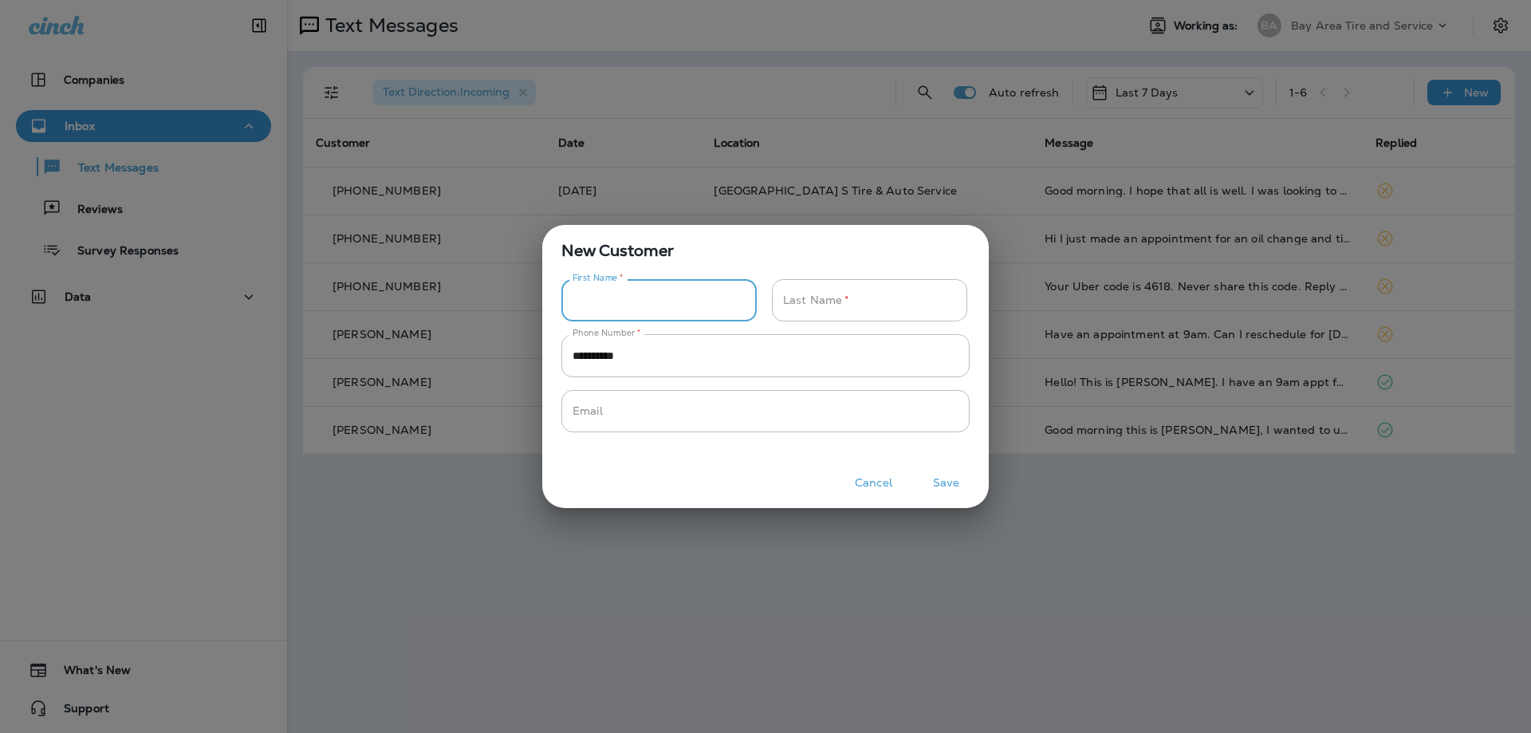
click at [662, 298] on input "Phone Number   *" at bounding box center [651, 300] width 178 height 42
type input "******"
type input "*****"
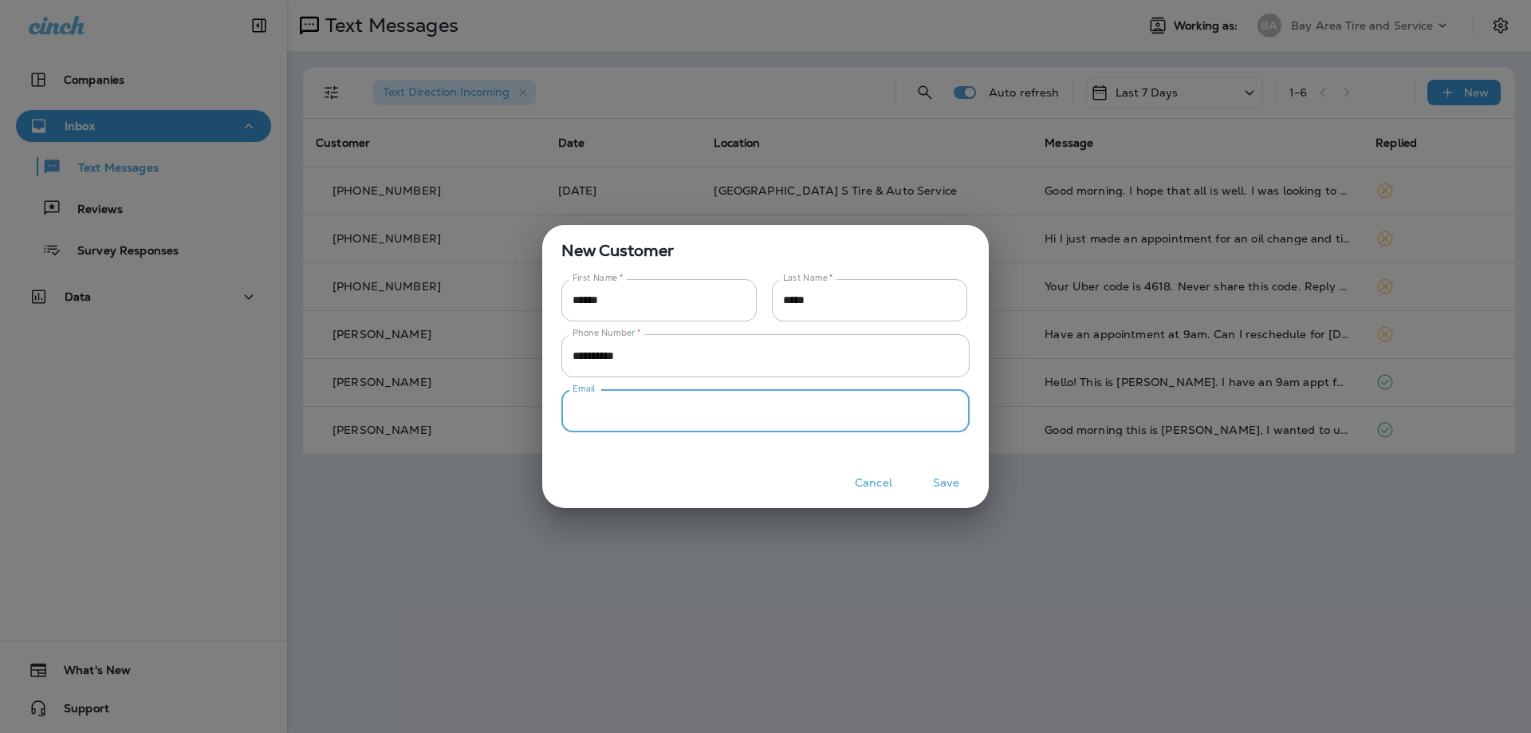
click at [609, 416] on input "Phone Number   *" at bounding box center [757, 411] width 391 height 42
click at [942, 485] on button "Save" at bounding box center [946, 483] width 60 height 25
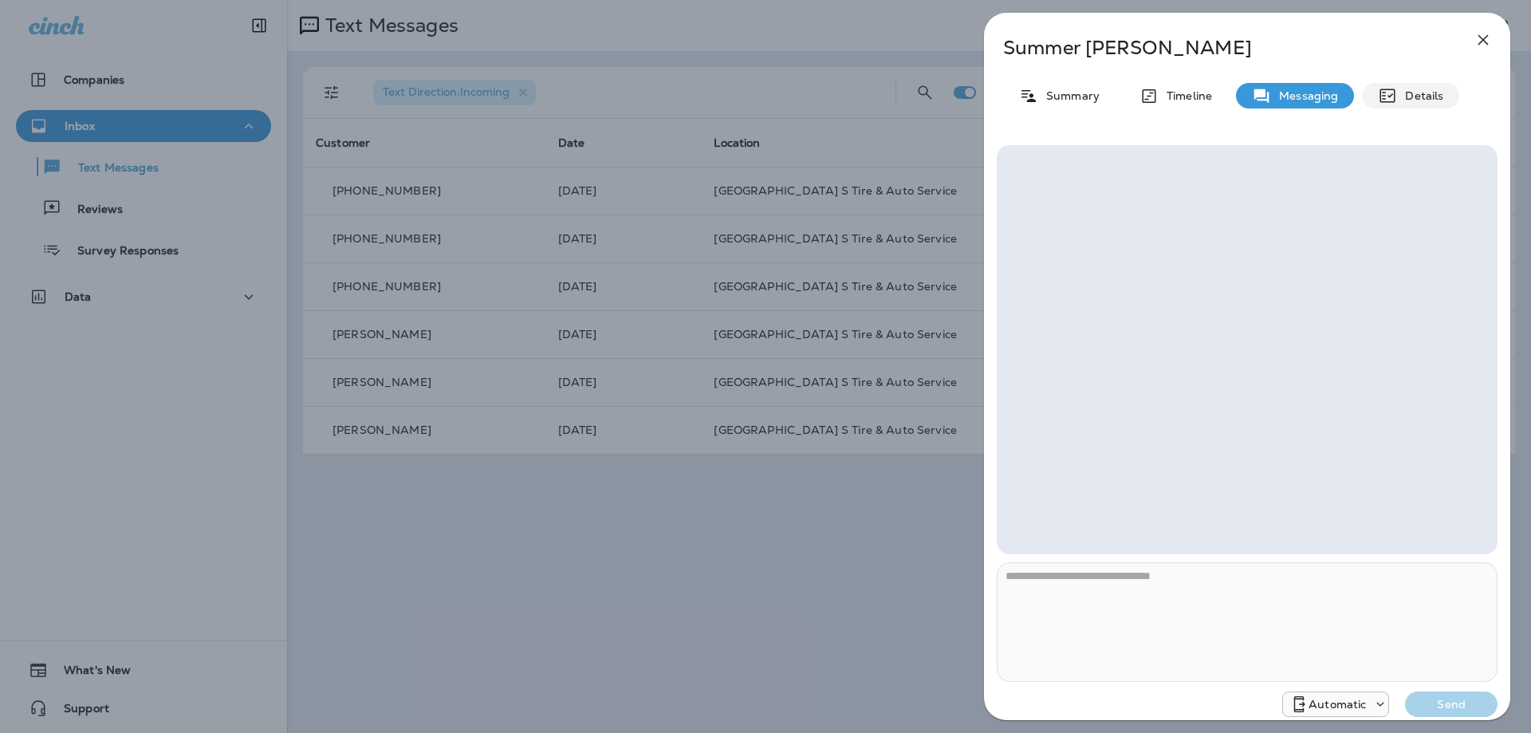
click at [1434, 96] on p "Details" at bounding box center [1420, 95] width 46 height 13
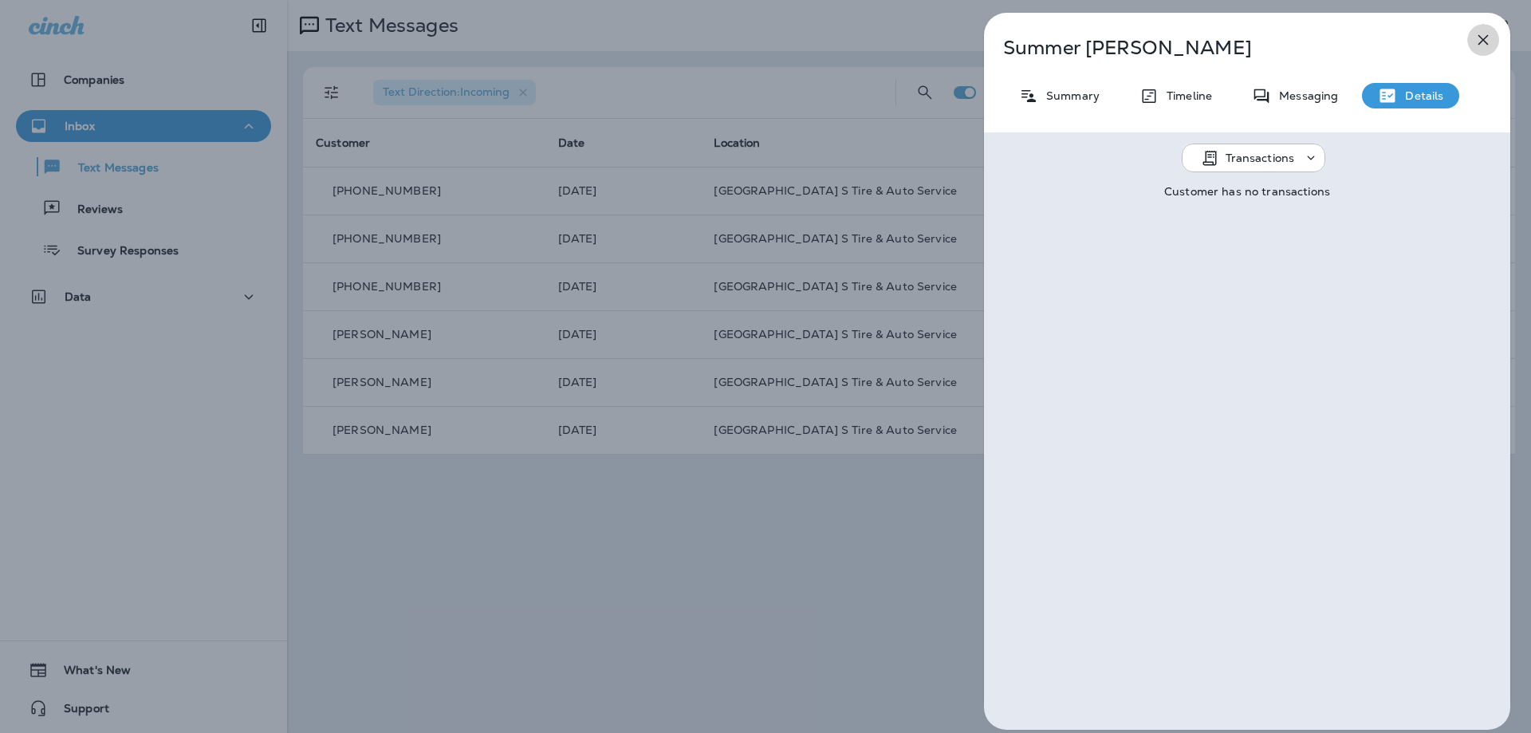
click at [1492, 37] on icon "button" at bounding box center [1483, 39] width 19 height 19
